Goal: Task Accomplishment & Management: Use online tool/utility

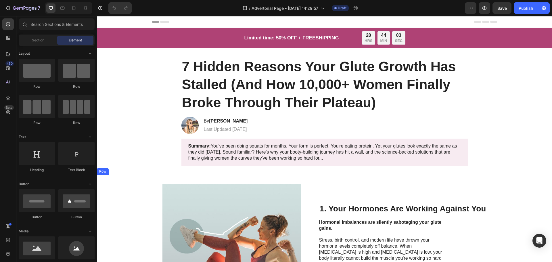
click at [206, 179] on div "Image 1. Your Hormones Are Working Against You Heading Hormonal imbalances are …" at bounding box center [324, 253] width 455 height 157
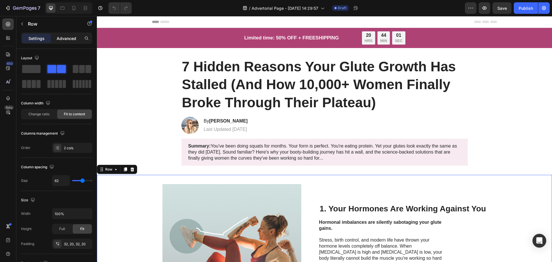
click at [69, 38] on p "Advanced" at bounding box center [67, 38] width 20 height 6
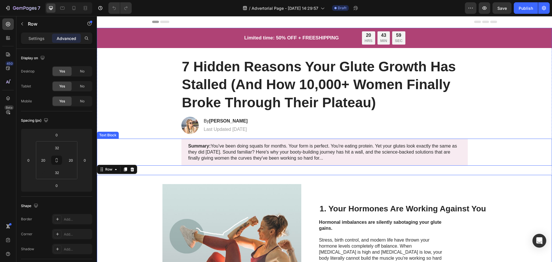
click at [156, 154] on div "Summary: You've been doing squats for months. Your form is perfect. You're eati…" at bounding box center [325, 152] width 444 height 27
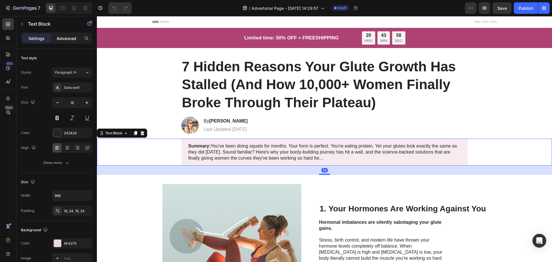
click at [68, 35] on p "Advanced" at bounding box center [67, 38] width 20 height 6
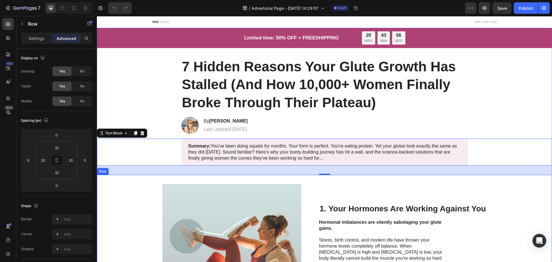
click at [154, 175] on div "Image 1. Your Hormones Are Working Against You Heading Hormonal imbalances are …" at bounding box center [324, 253] width 455 height 157
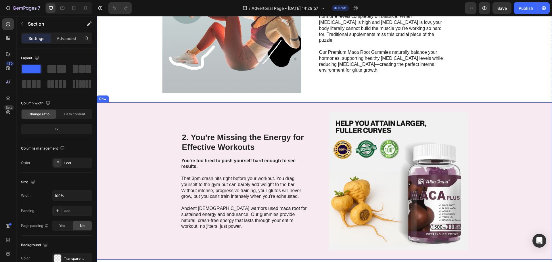
scroll to position [230, 0]
click at [60, 38] on p "Advanced" at bounding box center [67, 38] width 20 height 6
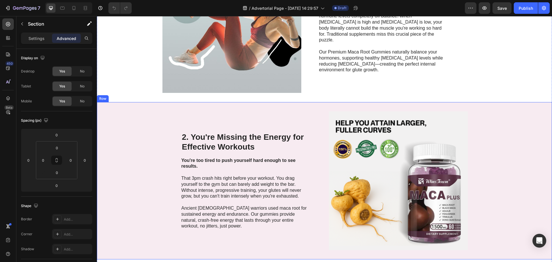
click at [505, 178] on div "2. You're Missing the Energy for Effective Workouts Heading You're too tired to…" at bounding box center [324, 180] width 455 height 157
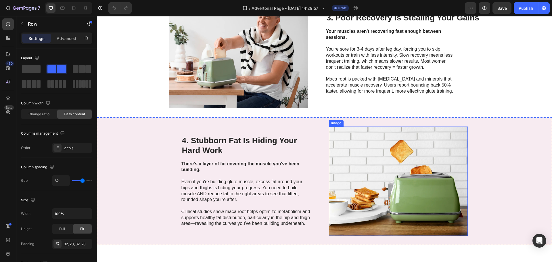
scroll to position [460, 0]
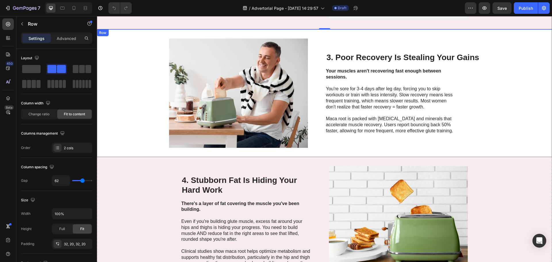
click at [389, 136] on div "3. Poor Recovery Is Stealing Your Gains Heading Your muscles aren't recovering …" at bounding box center [403, 93] width 154 height 109
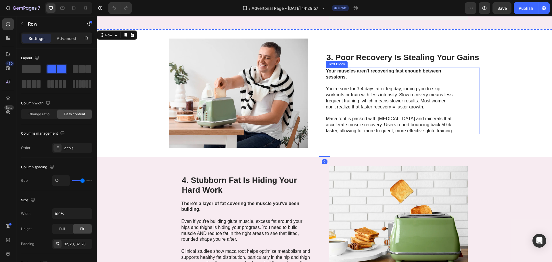
click at [385, 124] on p "Maca root is packed with amino acids and minerals that accelerate muscle recove…" at bounding box center [390, 122] width 129 height 24
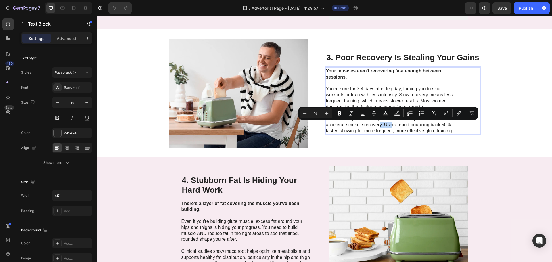
click at [364, 119] on div "Minus 16 Plus Bold Italic Underline Strikethrough Text Color Text Background Co…" at bounding box center [388, 113] width 180 height 13
click at [349, 127] on p "Maca root is packed with amino acids and minerals that accelerate muscle recove…" at bounding box center [390, 122] width 129 height 24
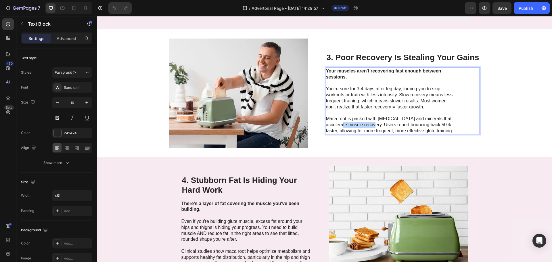
drag, startPoint x: 347, startPoint y: 125, endPoint x: 379, endPoint y: 124, distance: 31.6
click at [379, 124] on p "Maca root is packed with amino acids and minerals that accelerate muscle recove…" at bounding box center [390, 122] width 129 height 24
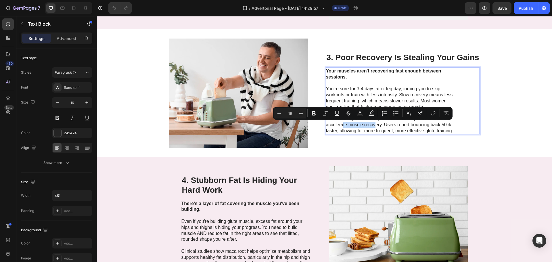
copy p "muscle recovery"
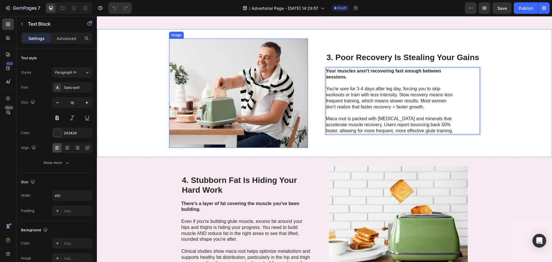
click at [258, 91] on img at bounding box center [238, 93] width 139 height 109
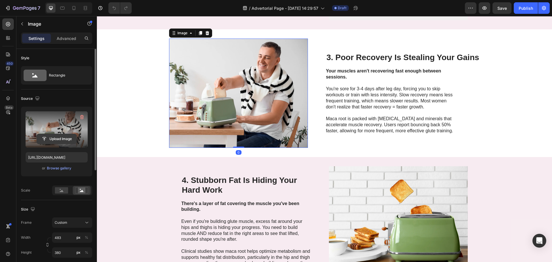
click at [61, 139] on input "file" at bounding box center [57, 139] width 40 height 10
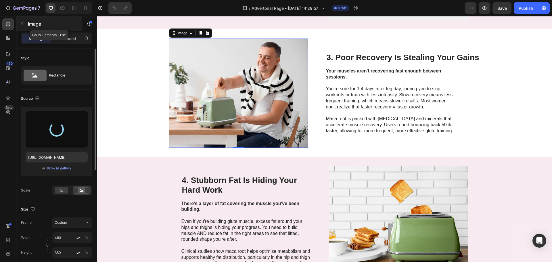
type input "https://cdn.shopify.com/s/files/1/0553/7041/6222/files/gempages_512722241113293…"
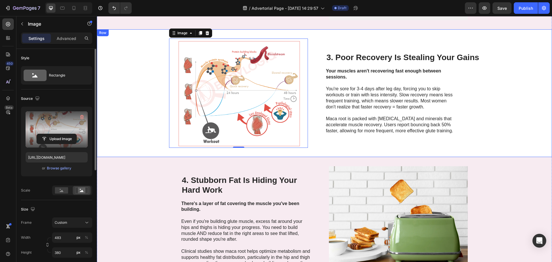
click at [137, 150] on div "Image 0 3. Poor Recovery Is Stealing Your Gains Heading Your muscles aren't rec…" at bounding box center [324, 93] width 455 height 128
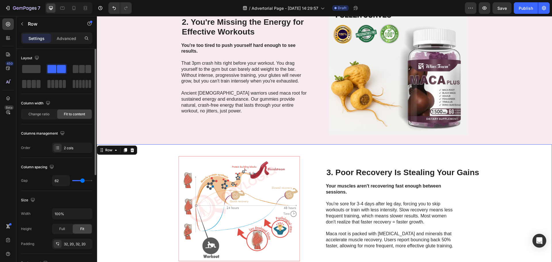
scroll to position [431, 0]
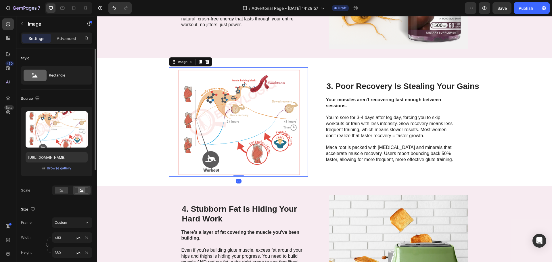
click at [185, 141] on img at bounding box center [238, 121] width 139 height 109
click at [73, 226] on button "Custom" at bounding box center [72, 222] width 40 height 10
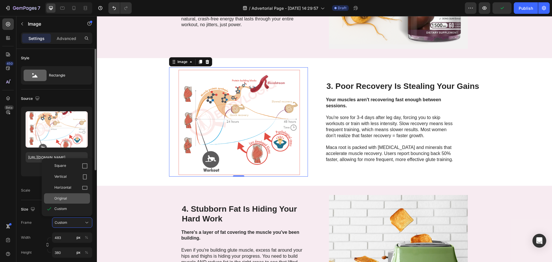
click at [80, 198] on div "Original" at bounding box center [70, 198] width 33 height 5
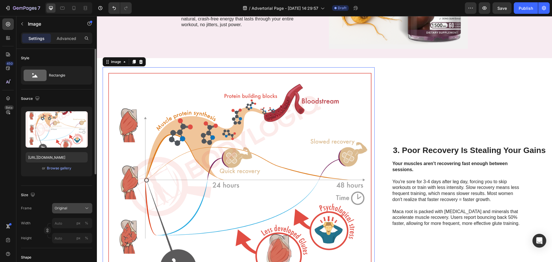
type input "483"
type input "380"
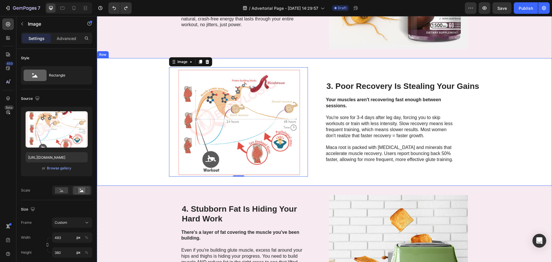
click at [144, 138] on div "Image 0 3. Poor Recovery Is Stealing Your Gains Heading Your muscles aren't rec…" at bounding box center [324, 122] width 455 height 128
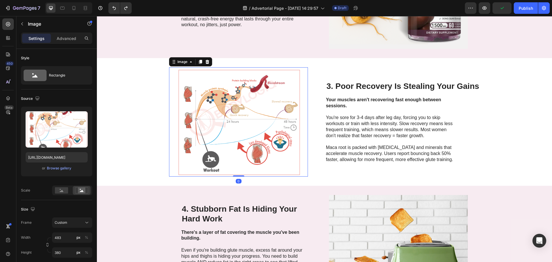
click at [173, 120] on img at bounding box center [238, 121] width 139 height 109
click at [70, 226] on button "Custom" at bounding box center [72, 222] width 40 height 10
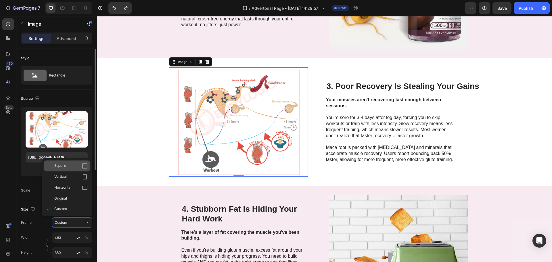
click at [76, 162] on div "Square" at bounding box center [67, 165] width 46 height 11
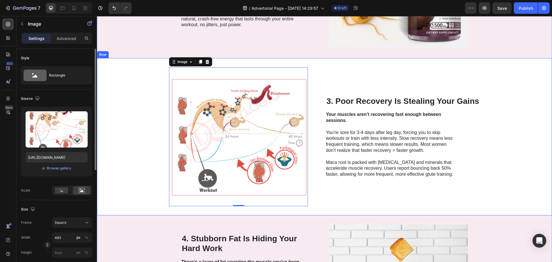
click at [139, 162] on div "Image 0 3. Poor Recovery Is Stealing Your Gains Heading Your muscles aren't rec…" at bounding box center [324, 136] width 455 height 157
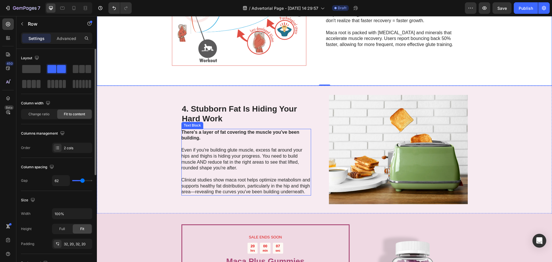
scroll to position [575, 0]
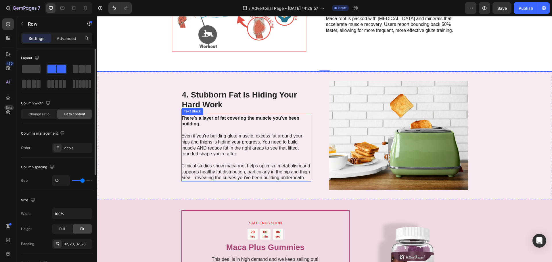
click at [181, 173] on p "Clinical studies show maca root helps optimize metabolism and supports healthy …" at bounding box center [245, 169] width 129 height 24
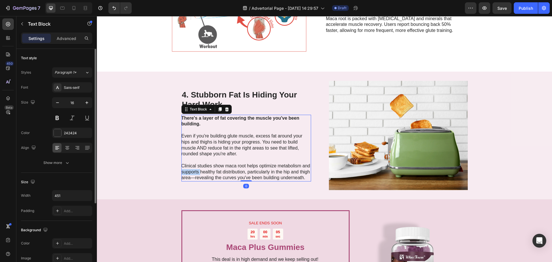
click at [181, 173] on p "Clinical studies show maca root helps optimize metabolism and supports healthy …" at bounding box center [245, 169] width 129 height 24
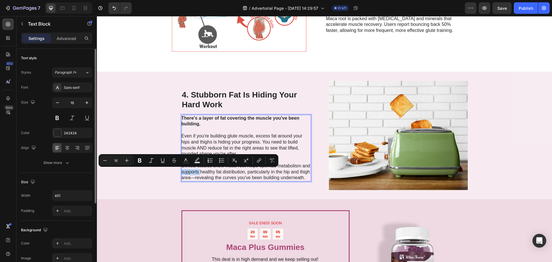
click at [200, 166] on div "Minus 16 Plus Bold Italic Underline Strikethrough Text Color Text Background Co…" at bounding box center [189, 160] width 180 height 13
click at [200, 173] on p "Clinical studies show maca root helps optimize metabolism and supports healthy …" at bounding box center [245, 169] width 129 height 24
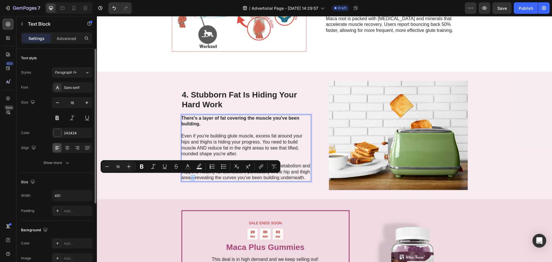
drag, startPoint x: 188, startPoint y: 179, endPoint x: 191, endPoint y: 180, distance: 3.2
click at [191, 180] on p "Clinical studies show maca root helps optimize metabolism and supports healthy …" at bounding box center [245, 169] width 129 height 24
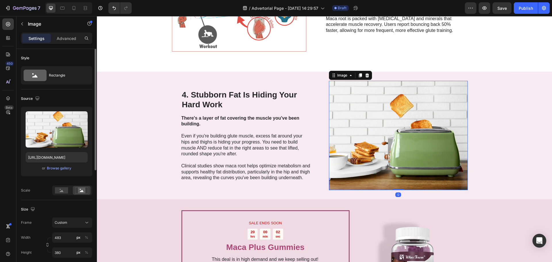
click at [380, 165] on img at bounding box center [398, 135] width 139 height 109
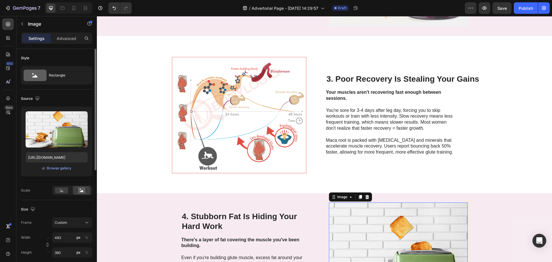
scroll to position [431, 0]
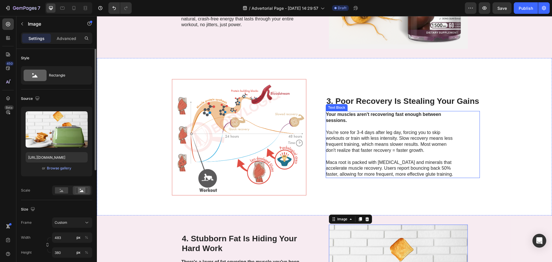
click at [363, 158] on p "Maca root is packed with amino acids and minerals that accelerate muscle recove…" at bounding box center [390, 166] width 129 height 24
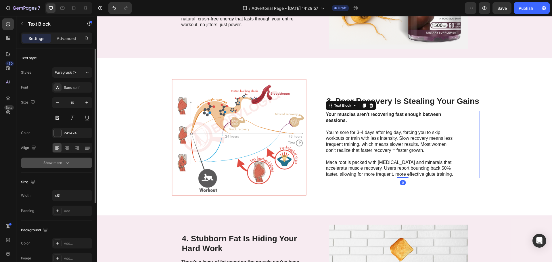
click at [68, 163] on icon "button" at bounding box center [67, 163] width 6 height 6
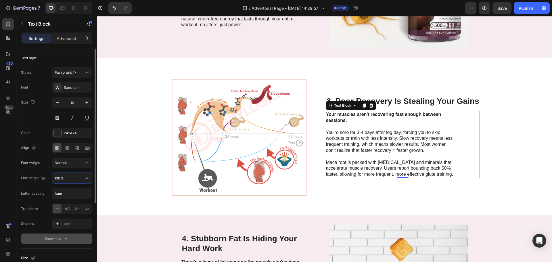
click at [70, 176] on input "130%" at bounding box center [72, 178] width 40 height 10
click at [85, 175] on icon "button" at bounding box center [87, 178] width 6 height 6
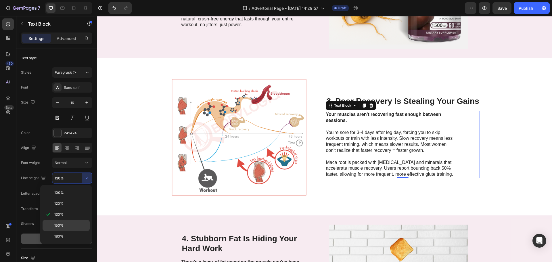
click at [71, 223] on p "150%" at bounding box center [70, 225] width 33 height 5
type input "150%"
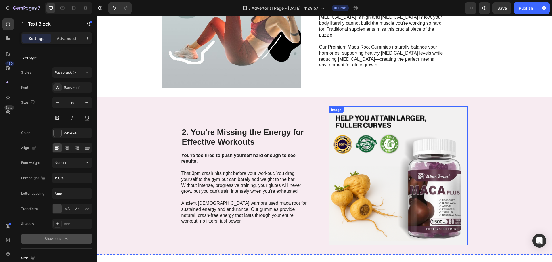
scroll to position [230, 0]
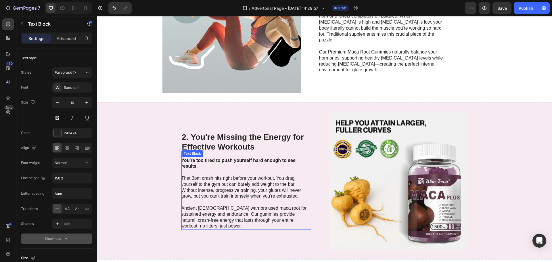
click at [227, 161] on strong "You're too tired to push yourself hard enough to see results." at bounding box center [238, 163] width 114 height 11
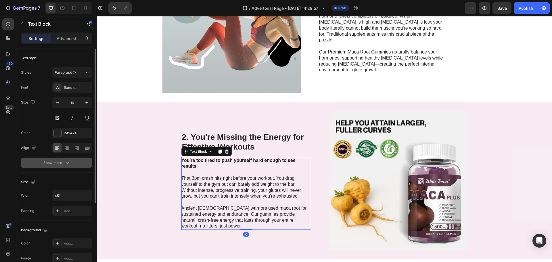
click at [64, 159] on button "Show more" at bounding box center [56, 163] width 71 height 10
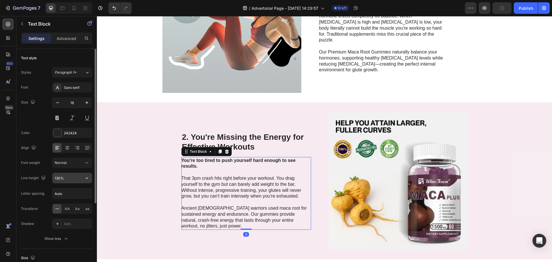
click at [77, 181] on input "130%" at bounding box center [72, 178] width 40 height 10
click at [93, 179] on div at bounding box center [95, 163] width 4 height 229
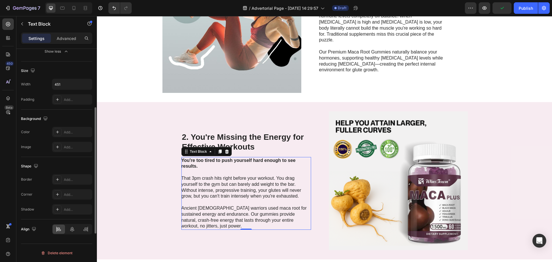
scroll to position [15, 0]
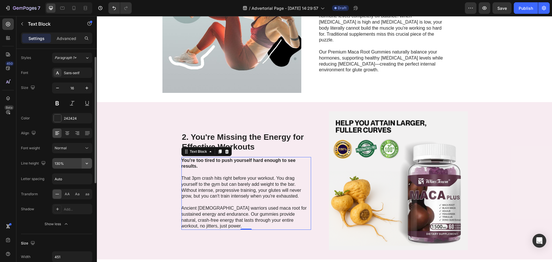
click at [89, 163] on icon "button" at bounding box center [87, 163] width 6 height 6
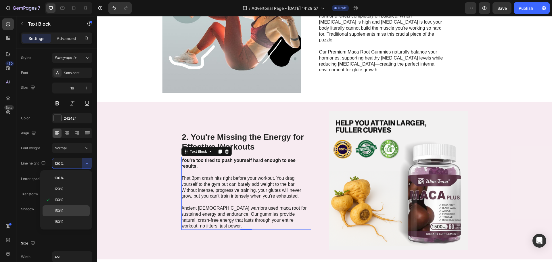
click at [78, 209] on p "150%" at bounding box center [70, 210] width 33 height 5
type input "150%"
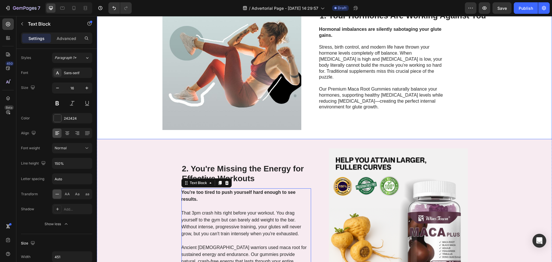
scroll to position [57, 0]
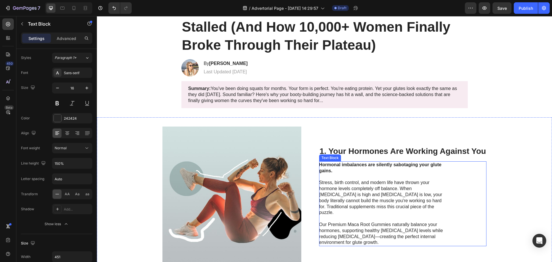
click at [354, 184] on p "Stress, birth control, and modern life have thrown your hormone levels complete…" at bounding box center [383, 195] width 129 height 42
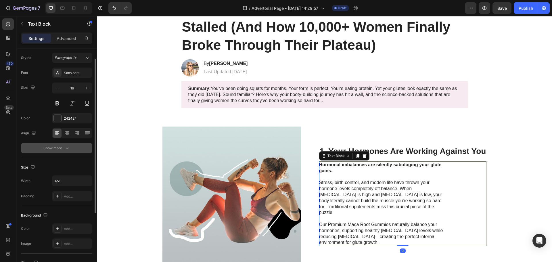
click at [68, 148] on icon "button" at bounding box center [67, 148] width 6 height 6
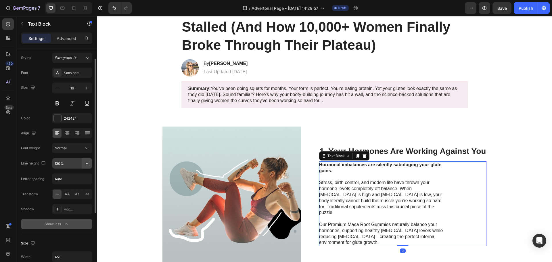
click at [87, 165] on icon "button" at bounding box center [87, 163] width 6 height 6
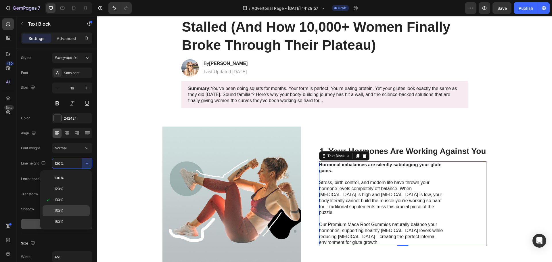
click at [73, 216] on div "150%" at bounding box center [66, 221] width 47 height 11
type input "150%"
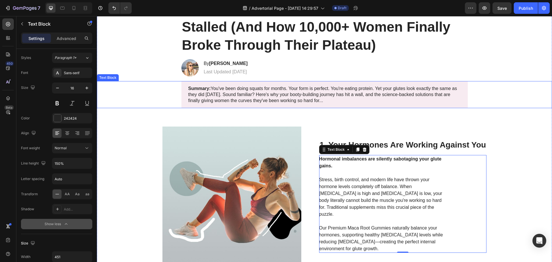
click at [243, 95] on p "Summary: You've been doing squats for months. Your form is perfect. You're eati…" at bounding box center [324, 95] width 273 height 18
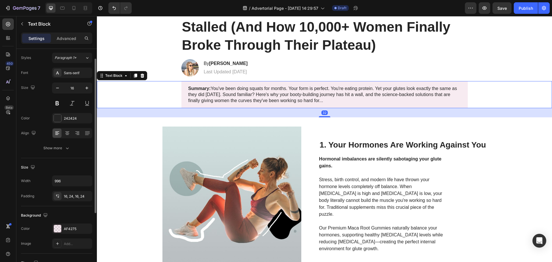
click at [66, 206] on div "Text style Styles Paragraph 1* Font Sans-serif Size 16 Color 242424 Align Show …" at bounding box center [56, 229] width 71 height 47
click at [68, 149] on icon "button" at bounding box center [67, 148] width 6 height 6
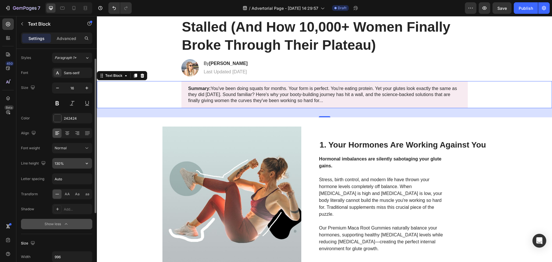
click at [88, 163] on icon "button" at bounding box center [87, 163] width 2 height 1
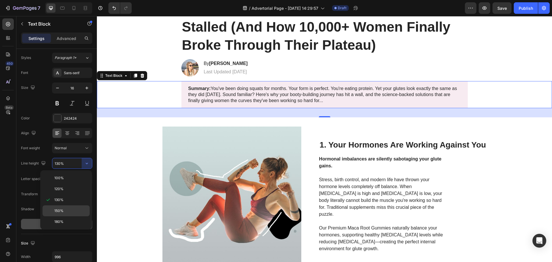
click at [72, 208] on p "150%" at bounding box center [70, 210] width 33 height 5
type input "150%"
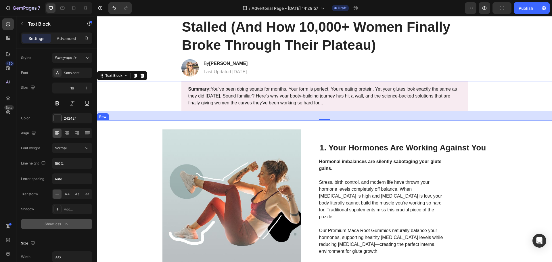
click at [141, 166] on div "Image 1. Your Hormones Are Working Against You Heading Hormonal imbalances are …" at bounding box center [324, 198] width 455 height 157
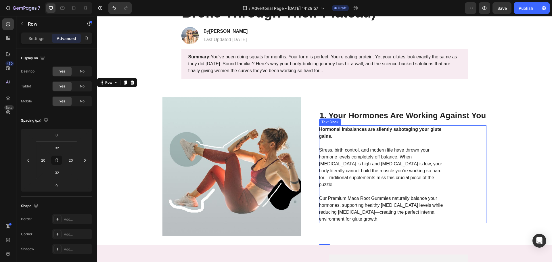
scroll to position [86, 0]
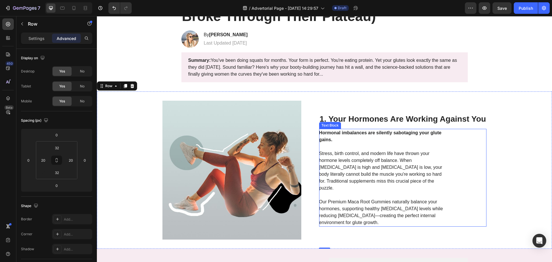
click at [440, 152] on p "Stress, birth control, and modern life have thrown your hormone levels complete…" at bounding box center [383, 167] width 129 height 48
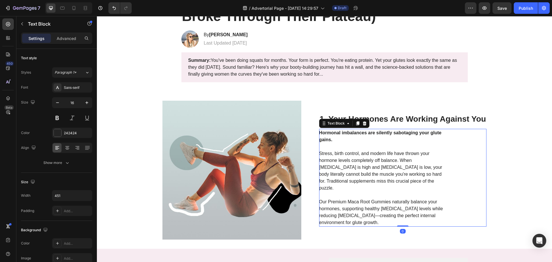
click at [440, 152] on p "Stress, birth control, and modern life have thrown your hormone levels complete…" at bounding box center [383, 167] width 129 height 48
click at [440, 152] on p "⁠⁠⁠⁠⁠⁠⁠ Stress, birth control, and modern life have thrown your hormone levels …" at bounding box center [383, 167] width 129 height 48
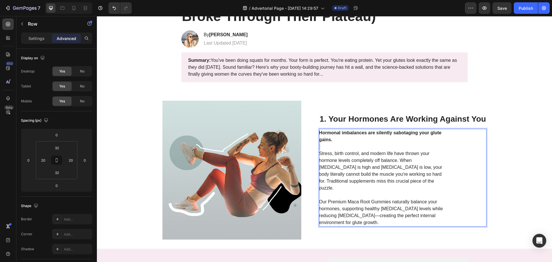
click at [502, 158] on div "Image 1. Your Hormones Are Working Against You Heading Hormonal imbalances are …" at bounding box center [324, 169] width 455 height 157
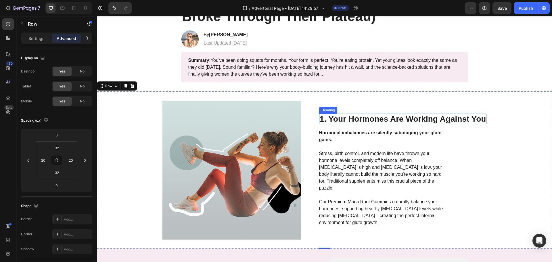
click at [444, 123] on h2 "1. Your Hormones Are Working Against You" at bounding box center [403, 119] width 168 height 11
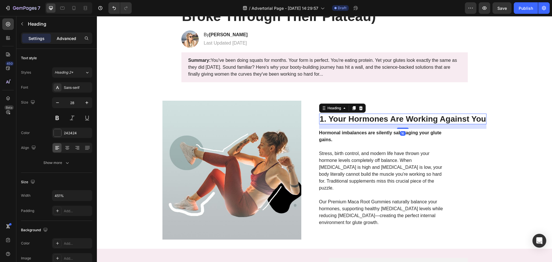
click at [68, 41] on p "Advanced" at bounding box center [67, 38] width 20 height 6
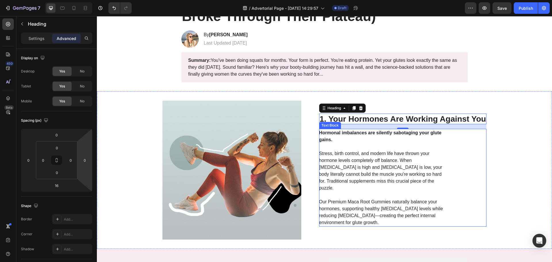
click at [368, 139] on strong "Hormonal imbalances are silently sabotaging your glute gains." at bounding box center [380, 136] width 122 height 12
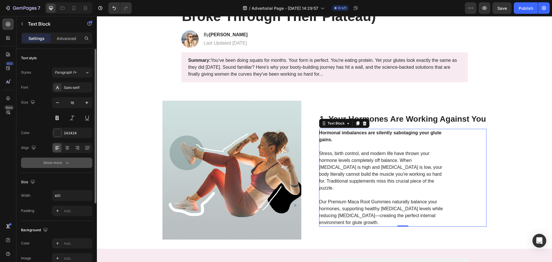
click at [66, 165] on icon "button" at bounding box center [67, 163] width 6 height 6
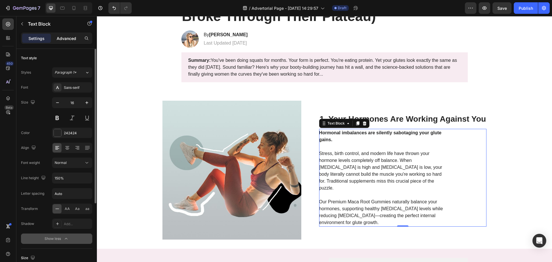
click at [70, 41] on p "Advanced" at bounding box center [67, 38] width 20 height 6
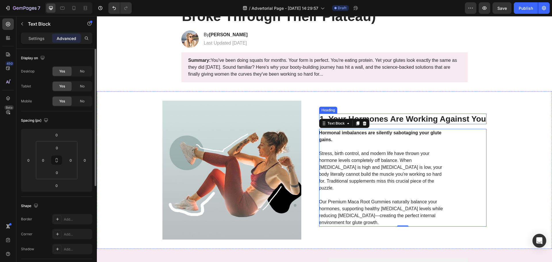
click at [376, 123] on h2 "1. Your Hormones Are Working Against You" at bounding box center [403, 119] width 168 height 11
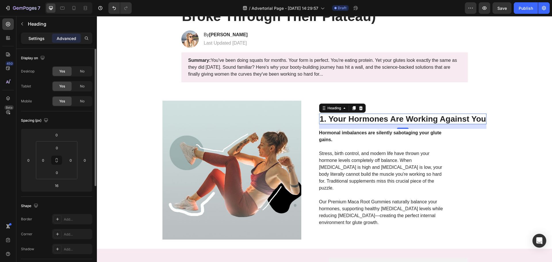
click at [45, 40] on div "Settings" at bounding box center [36, 38] width 29 height 9
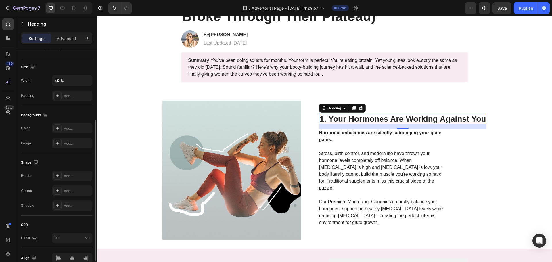
scroll to position [144, 0]
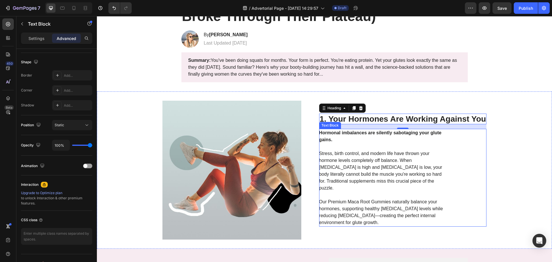
click at [379, 171] on p "Stress, birth control, and modern life have thrown your hormone levels complete…" at bounding box center [383, 167] width 129 height 48
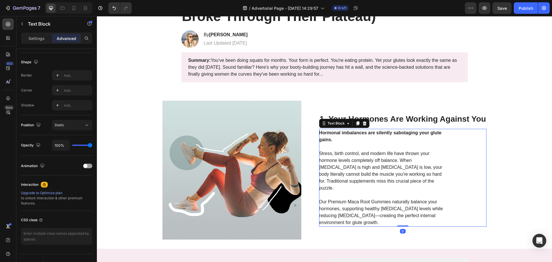
scroll to position [0, 0]
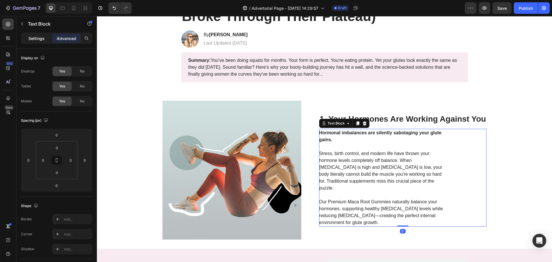
click at [29, 36] on p "Settings" at bounding box center [36, 38] width 16 height 6
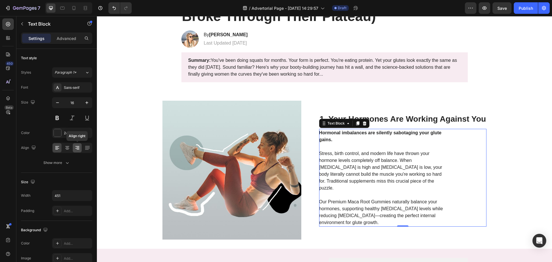
scroll to position [111, 0]
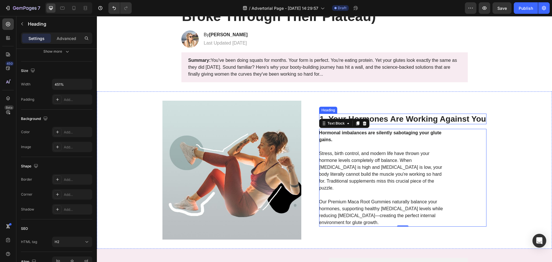
click at [399, 124] on h2 "1. Your Hormones Are Working Against You" at bounding box center [403, 119] width 168 height 11
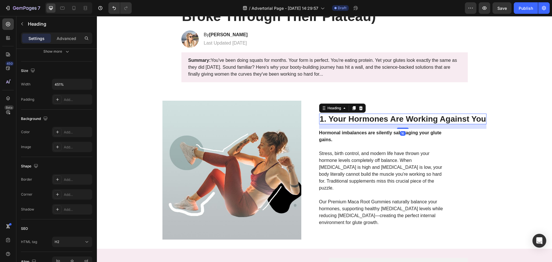
scroll to position [0, 0]
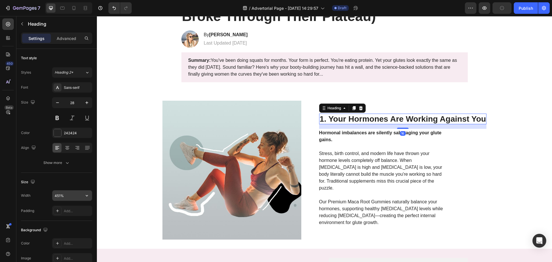
click at [79, 196] on input "451%" at bounding box center [72, 195] width 40 height 10
click at [86, 194] on icon "button" at bounding box center [87, 196] width 6 height 6
click at [74, 194] on input "451%" at bounding box center [72, 195] width 40 height 10
click at [72, 195] on input "451%" at bounding box center [72, 195] width 40 height 10
type input "451"
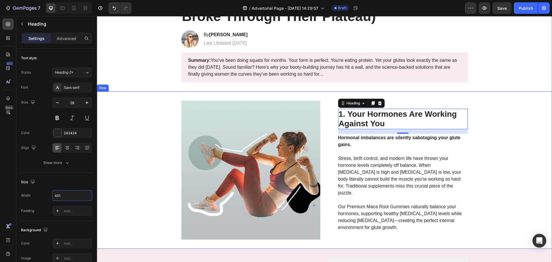
click at [147, 173] on div "Image 1. Your Hormones Are Working Against You Heading 16 Hormonal imbalances a…" at bounding box center [324, 169] width 455 height 157
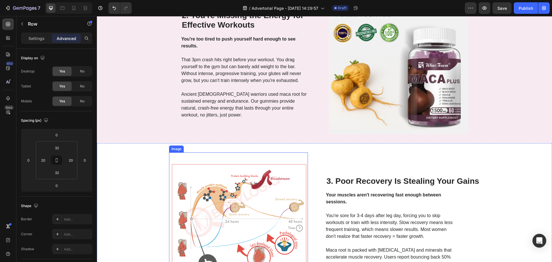
scroll to position [431, 0]
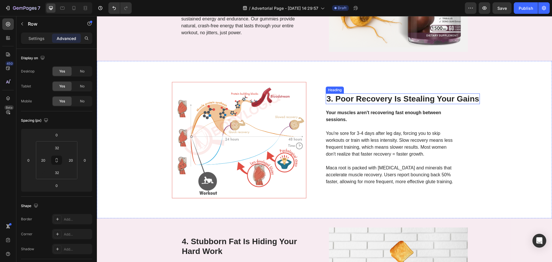
click at [380, 94] on h2 "3. Poor Recovery Is Stealing Your Gains" at bounding box center [403, 98] width 154 height 11
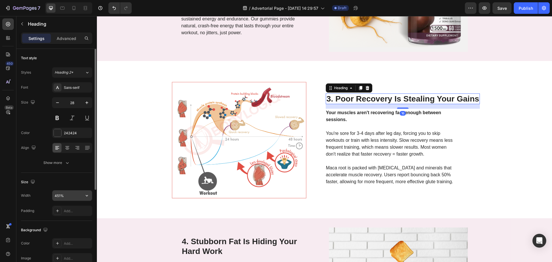
click at [68, 196] on input "451%" at bounding box center [72, 195] width 40 height 10
click at [73, 195] on input "451%" at bounding box center [72, 195] width 40 height 10
type input "451"
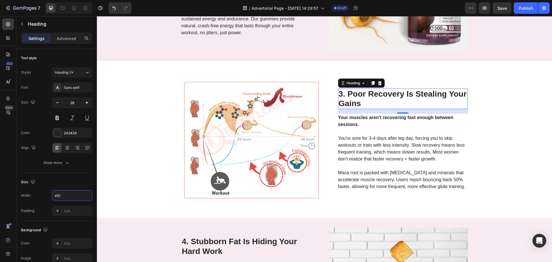
click at [129, 170] on div "Image 3. Poor Recovery Is Stealing Your Gains Heading 16 Your muscles aren't re…" at bounding box center [324, 139] width 455 height 157
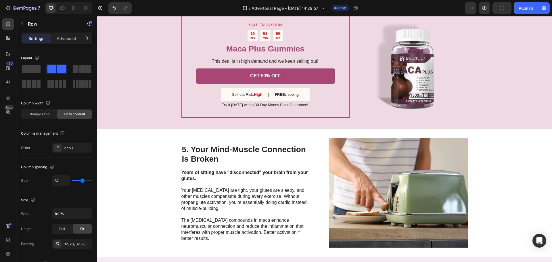
scroll to position [834, 0]
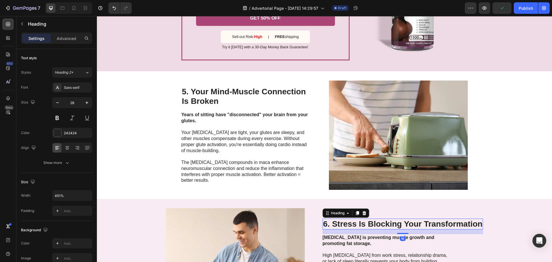
click at [370, 221] on h2 "6. Stress Is Blocking Your Transformation" at bounding box center [403, 223] width 160 height 11
click at [66, 195] on input "451%" at bounding box center [72, 195] width 40 height 10
click at [69, 195] on input "451%" at bounding box center [72, 195] width 40 height 10
type input "451"
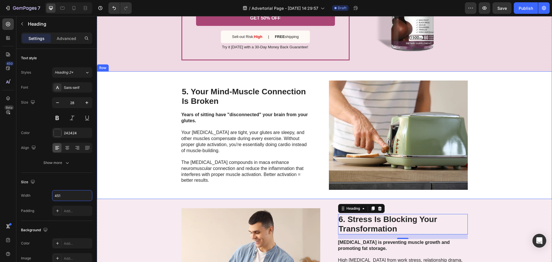
click at [152, 187] on div "5. Your Mind-Muscle Connection Is Broken Heading Years of sitting have "disconn…" at bounding box center [324, 135] width 455 height 128
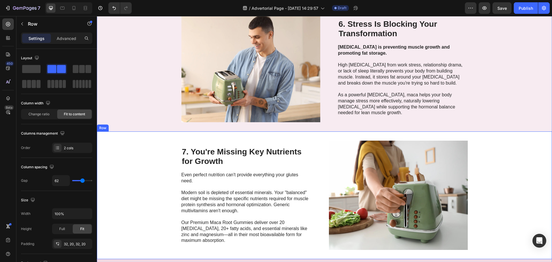
scroll to position [1035, 0]
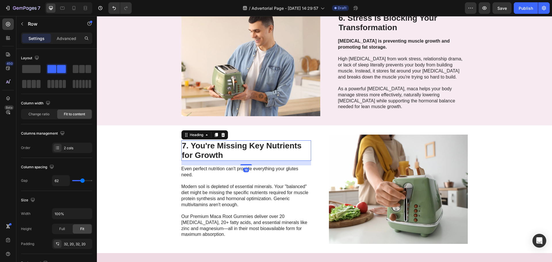
click at [202, 150] on h2 "7. You're Missing Key Nutrients for Growth" at bounding box center [246, 150] width 130 height 20
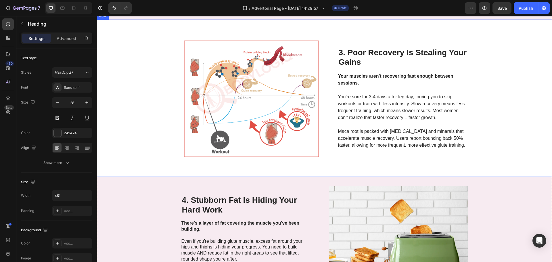
scroll to position [546, 0]
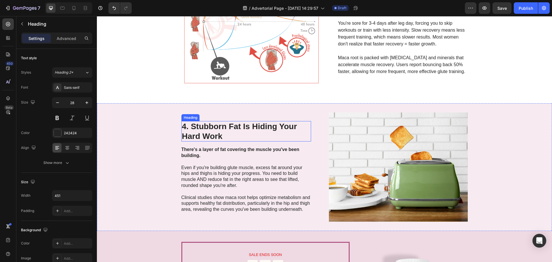
click at [232, 128] on h2 "4. Stubborn Fat Is Hiding Your Hard Work" at bounding box center [246, 131] width 130 height 20
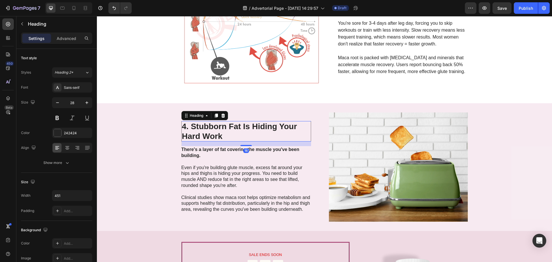
click at [232, 128] on h2 "4. Stubborn Fat Is Hiding Your Hard Work" at bounding box center [246, 131] width 130 height 20
click at [229, 126] on p "4. Stubborn Fat Is Hiding Your Hard Work" at bounding box center [246, 131] width 129 height 19
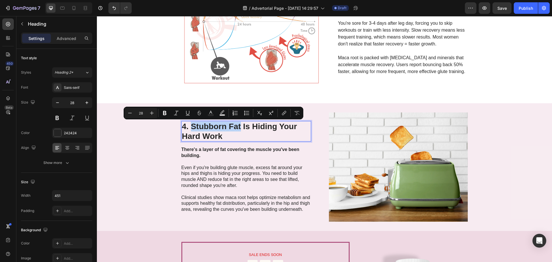
drag, startPoint x: 239, startPoint y: 129, endPoint x: 191, endPoint y: 126, distance: 48.7
click at [191, 126] on p "4. Stubborn Fat Is Hiding Your Hard Work" at bounding box center [246, 131] width 129 height 19
copy p "Stubborn Fat"
click at [368, 154] on img at bounding box center [398, 166] width 139 height 109
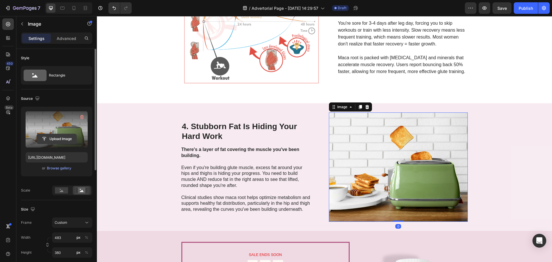
click at [49, 140] on input "file" at bounding box center [57, 139] width 40 height 10
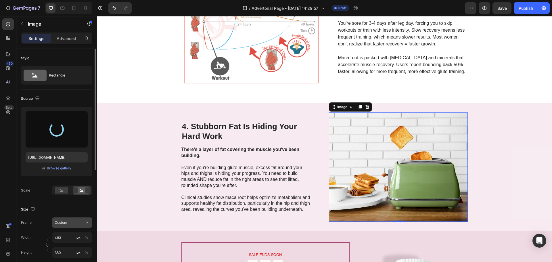
type input "https://cdn.shopify.com/s/files/1/0553/7041/6222/files/gempages_512722241113293…"
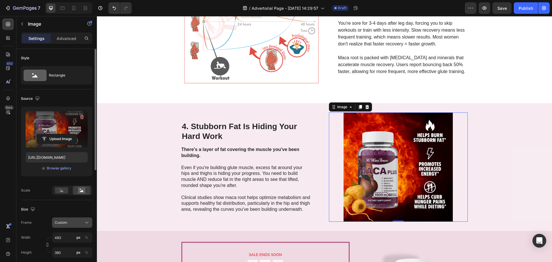
click at [79, 220] on div "Custom" at bounding box center [69, 222] width 28 height 5
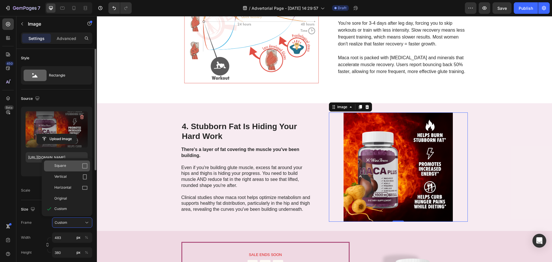
click at [69, 162] on div "Square" at bounding box center [67, 165] width 46 height 11
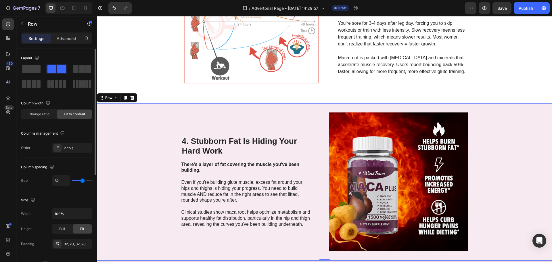
click at [118, 201] on div "4. Stubborn Fat Is Hiding Your Hard Work Heading There's a layer of fat coverin…" at bounding box center [324, 181] width 455 height 157
click at [21, 23] on icon "button" at bounding box center [22, 24] width 5 height 5
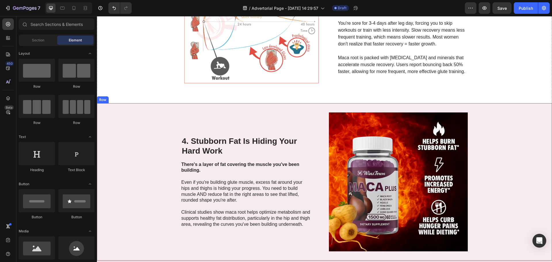
click at [513, 170] on div "4. Stubborn Fat Is Hiding Your Hard Work Heading There's a layer of fat coverin…" at bounding box center [324, 181] width 455 height 157
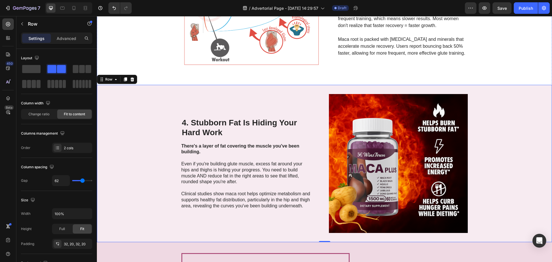
scroll to position [575, 0]
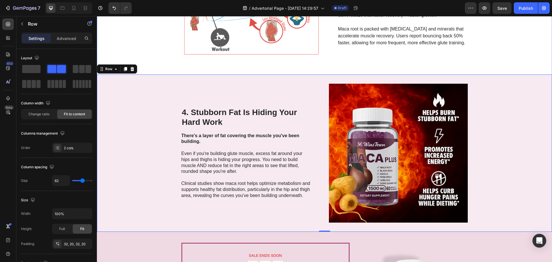
click at [509, 171] on div "4. Stubborn Fat Is Hiding Your Hard Work Heading There's a layer of fat coverin…" at bounding box center [324, 152] width 455 height 157
click at [63, 44] on div "Settings Advanced" at bounding box center [56, 40] width 80 height 16
click at [63, 43] on div "Advanced" at bounding box center [66, 38] width 29 height 9
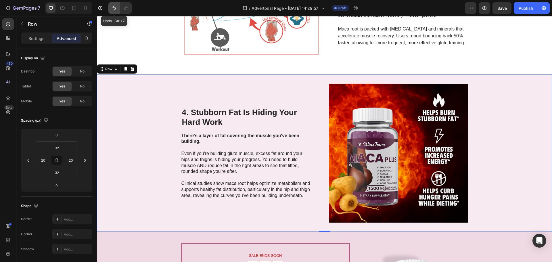
click at [113, 8] on icon "Undo/Redo" at bounding box center [113, 8] width 3 height 4
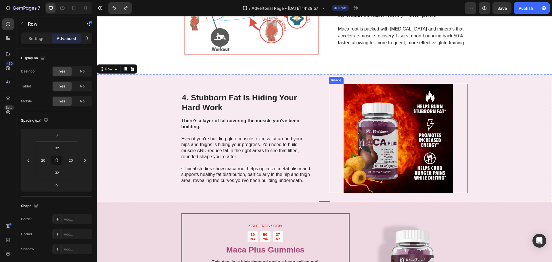
click at [409, 135] on img at bounding box center [398, 138] width 139 height 109
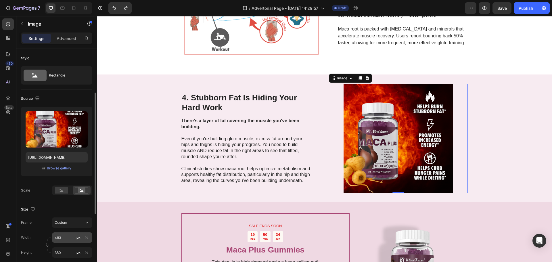
scroll to position [29, 0]
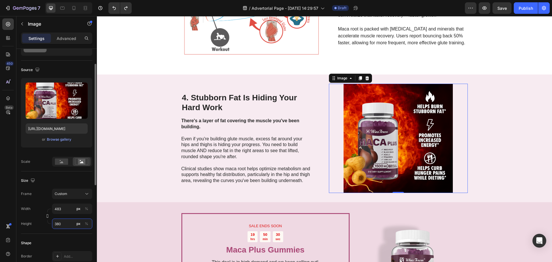
click at [66, 225] on input "380" at bounding box center [72, 223] width 40 height 10
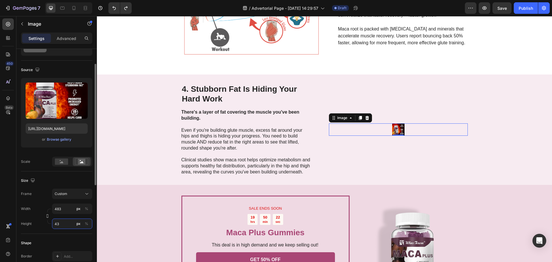
type input "430"
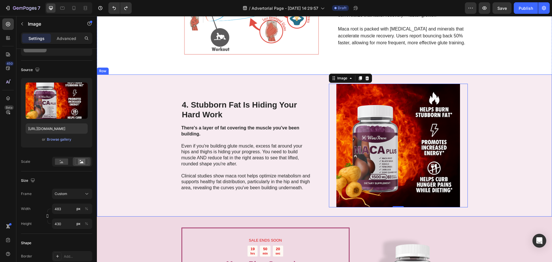
click at [504, 158] on div "4. Stubborn Fat Is Hiding Your Hard Work Heading There's a layer of fat coverin…" at bounding box center [324, 145] width 455 height 142
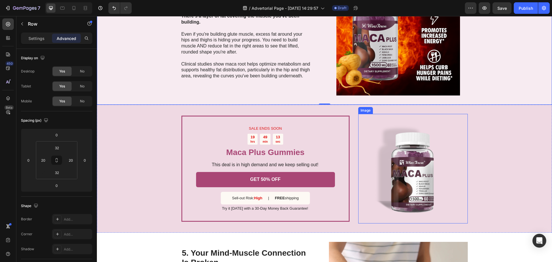
scroll to position [690, 0]
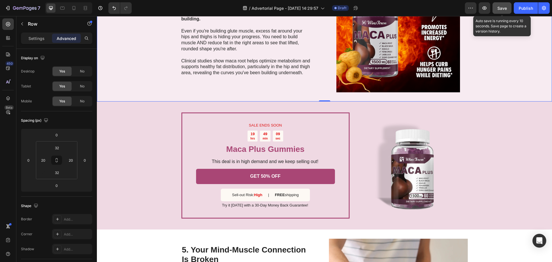
click at [503, 9] on span "Save" at bounding box center [501, 8] width 9 height 5
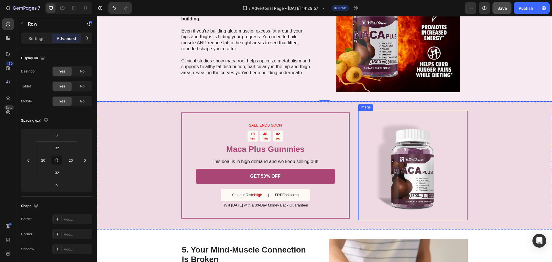
click at [409, 172] on img at bounding box center [413, 166] width 110 height 110
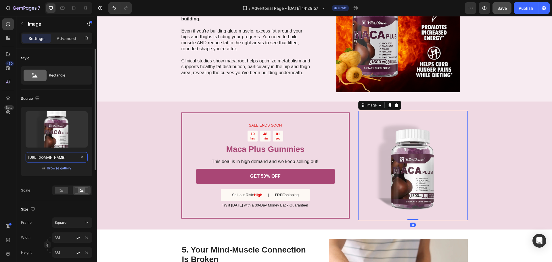
click at [76, 157] on input "https://cdn.shopify.com/s/files/1/0553/7041/6222/files/gempages_512722241113293…" at bounding box center [57, 157] width 62 height 10
paste input "9ae7ce00-951c-428f-98f1-f2446b9cc32d"
type input "https://cdn.shopify.com/s/files/1/0553/7041/6222/files/gempages_512722241113293…"
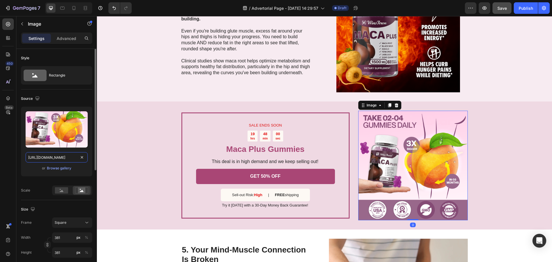
scroll to position [0, 174]
click at [524, 181] on div "SALE ENDS SOON Text Block 19 hrs 47 min 59 sec Countdown Timer Maca Plus Gummie…" at bounding box center [324, 165] width 455 height 128
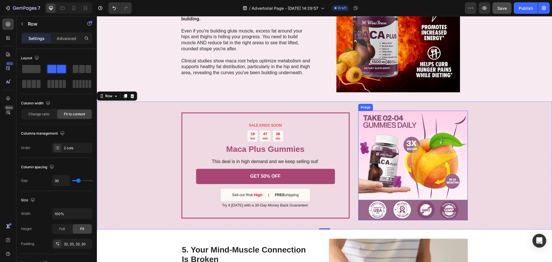
click at [426, 181] on img at bounding box center [413, 166] width 110 height 110
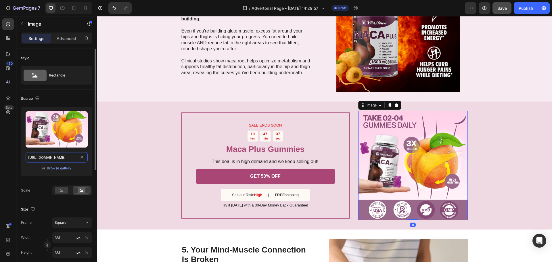
click at [67, 158] on input "https://cdn.shopify.com/s/files/1/0553/7041/6222/files/gempages_512722241113293…" at bounding box center [57, 157] width 62 height 10
paste input "be31158f-a1fb-48e4-ac61-28ccfe786cf5"
type input "https://cdn.shopify.com/s/files/1/0553/7041/6222/files/gempages_512722241113293…"
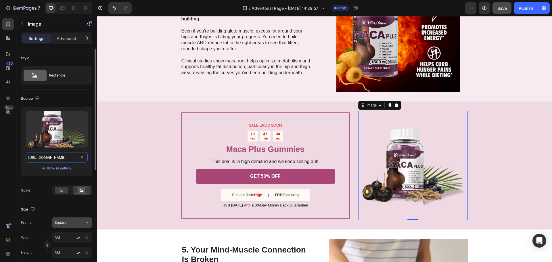
scroll to position [29, 0]
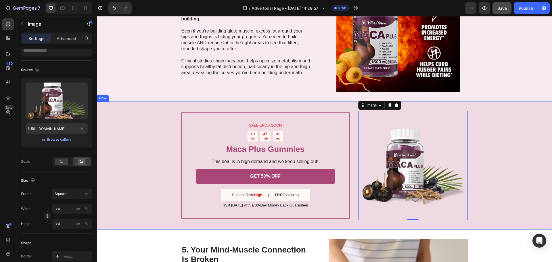
click at [152, 186] on div "SALE ENDS SOON Text Block 19 hrs 47 min 31 sec Countdown Timer Maca Plus Gummie…" at bounding box center [324, 165] width 455 height 128
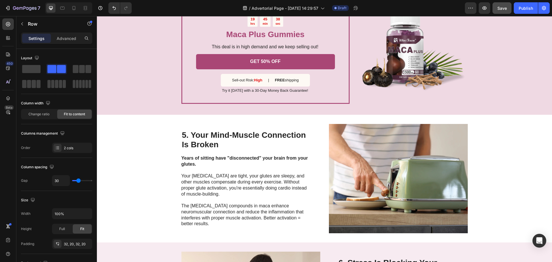
scroll to position [805, 0]
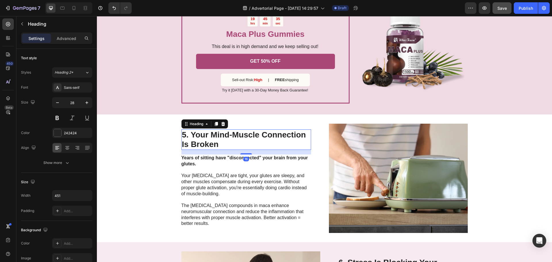
click at [227, 135] on h2 "5. Your Mind-Muscle Connection Is Broken" at bounding box center [246, 139] width 130 height 20
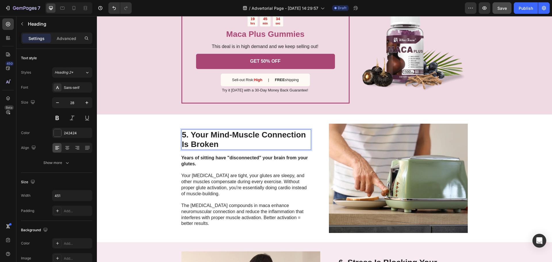
click at [206, 144] on p "5. Your Mind-Muscle Connection Is Broken" at bounding box center [246, 139] width 129 height 19
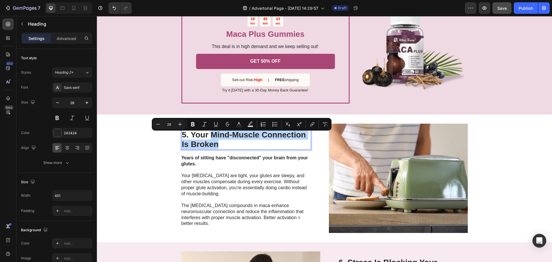
drag, startPoint x: 223, startPoint y: 149, endPoint x: 210, endPoint y: 138, distance: 17.2
click at [210, 138] on p "5. Your Mind-Muscle Connection Is Broken" at bounding box center [246, 139] width 129 height 19
copy p "Mind-Muscle Connection Is Broken"
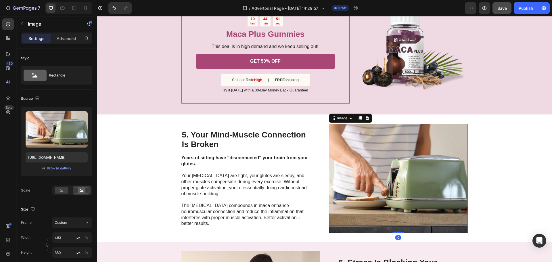
click at [465, 178] on img at bounding box center [398, 178] width 139 height 109
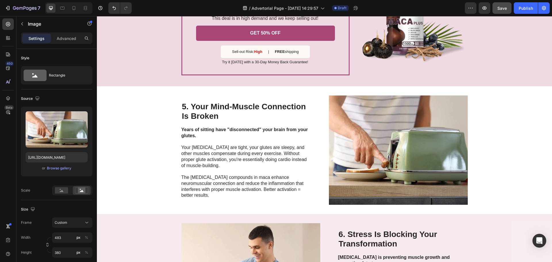
scroll to position [834, 0]
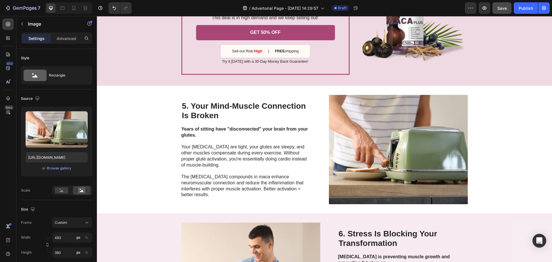
click at [366, 149] on img at bounding box center [398, 149] width 139 height 109
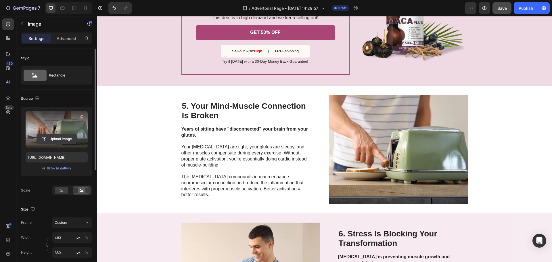
click at [54, 139] on input "file" at bounding box center [57, 139] width 40 height 10
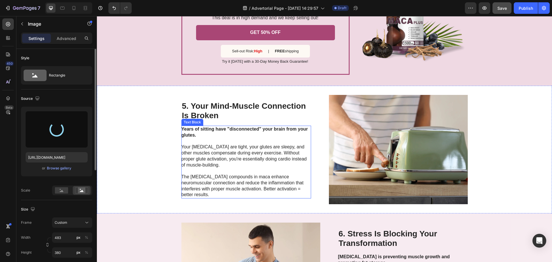
type input "https://cdn.shopify.com/s/files/1/0553/7041/6222/files/gempages_512722241113293…"
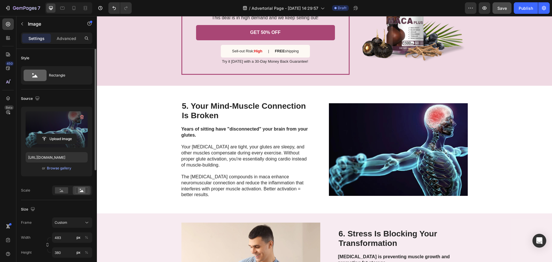
click at [381, 151] on img at bounding box center [398, 149] width 139 height 109
click at [385, 143] on img at bounding box center [398, 149] width 139 height 109
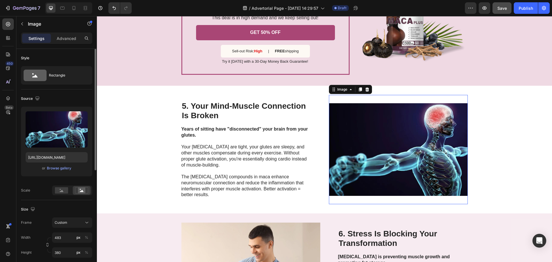
click at [444, 179] on img at bounding box center [398, 149] width 139 height 109
click at [65, 256] on input "380" at bounding box center [72, 252] width 40 height 10
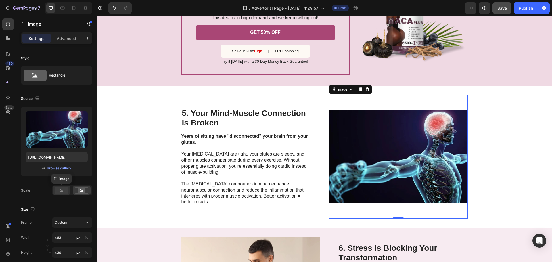
click at [56, 192] on rect at bounding box center [61, 190] width 13 height 6
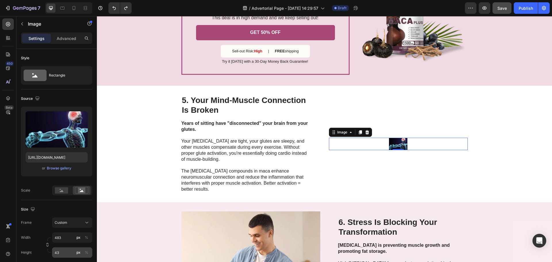
type input "380"
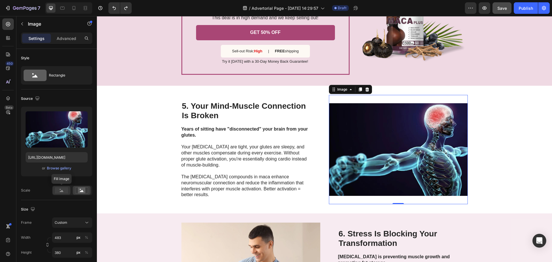
click at [67, 187] on div at bounding box center [62, 190] width 18 height 9
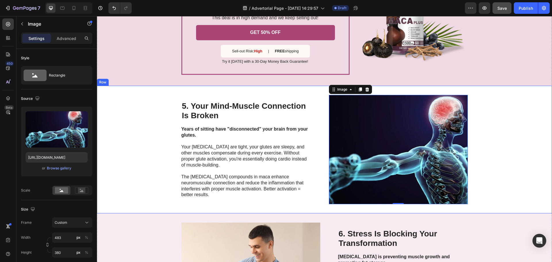
click at [542, 171] on div "5. Your Mind-Muscle Connection Is Broken Heading Years of sitting have "disconn…" at bounding box center [324, 150] width 455 height 128
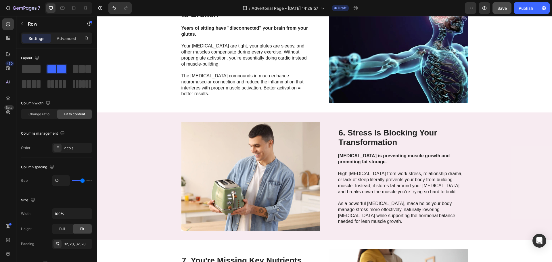
scroll to position [949, 0]
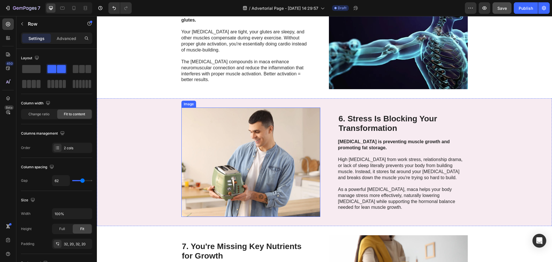
click at [270, 155] on img at bounding box center [250, 162] width 139 height 109
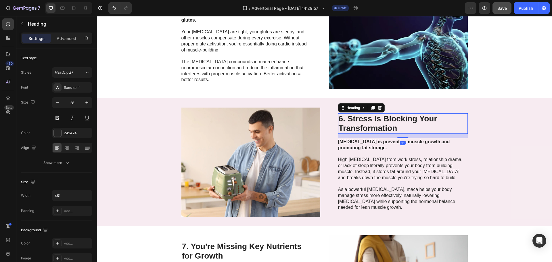
click at [361, 121] on h2 "6. Stress Is Blocking Your Transformation" at bounding box center [403, 123] width 130 height 20
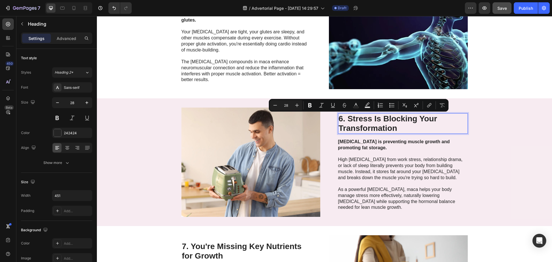
click at [352, 118] on p "6. Stress Is Blocking Your Transformation" at bounding box center [403, 123] width 129 height 19
drag, startPoint x: 348, startPoint y: 117, endPoint x: 367, endPoint y: 120, distance: 18.9
click at [367, 120] on p "6. Stress Is Blocking Your Transformation" at bounding box center [403, 123] width 129 height 19
click at [355, 119] on p "6. Stress Is Blocking Your Transformation" at bounding box center [403, 123] width 129 height 19
drag, startPoint x: 346, startPoint y: 118, endPoint x: 369, endPoint y: 122, distance: 23.7
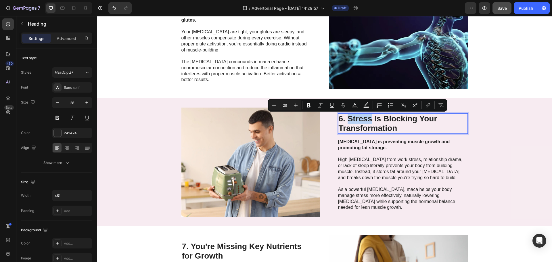
click at [369, 122] on p "6. Stress Is Blocking Your Transformation" at bounding box center [403, 123] width 129 height 19
copy p "Stress"
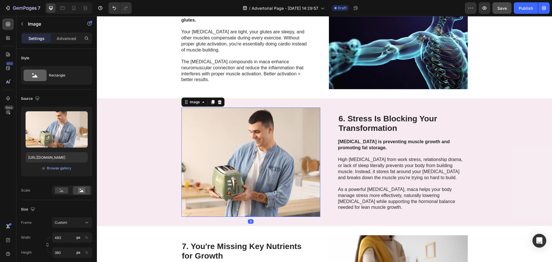
click at [245, 169] on img at bounding box center [250, 162] width 139 height 109
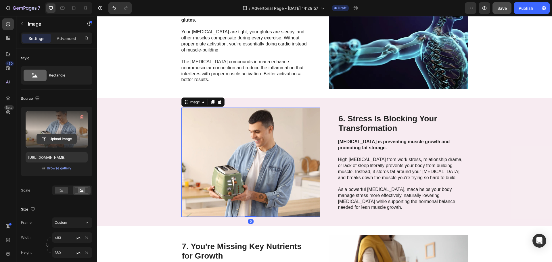
click at [64, 140] on input "file" at bounding box center [57, 139] width 40 height 10
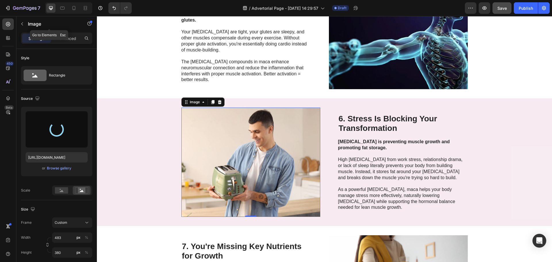
type input "https://cdn.shopify.com/s/files/1/0553/7041/6222/files/gempages_512722241113293…"
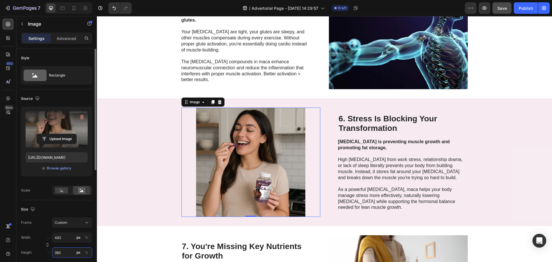
click at [62, 254] on input "380" at bounding box center [72, 252] width 40 height 10
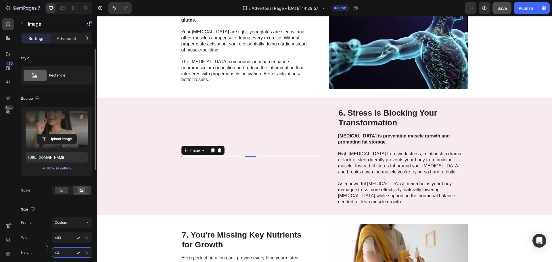
type input "430"
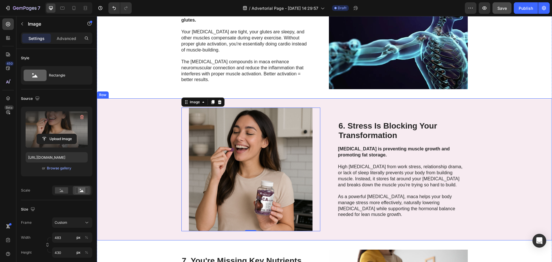
click at [166, 217] on div "Image 0 6. Stress Is Blocking Your Transformation Heading Chronic stress is pre…" at bounding box center [324, 169] width 455 height 142
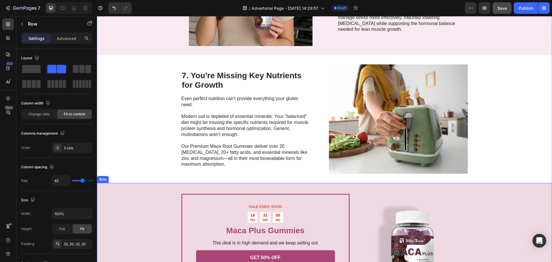
scroll to position [1121, 0]
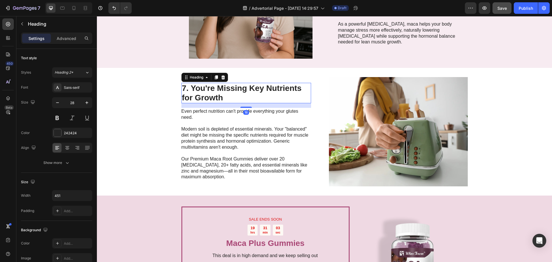
click at [237, 93] on h2 "7. You're Missing Key Nutrients for Growth" at bounding box center [246, 93] width 130 height 20
click at [256, 89] on h2 "7. You're Missing Key Nutrients for Growth" at bounding box center [246, 93] width 130 height 20
click at [256, 89] on p "7. You're Missing Key Nutrients for Growth" at bounding box center [246, 92] width 129 height 19
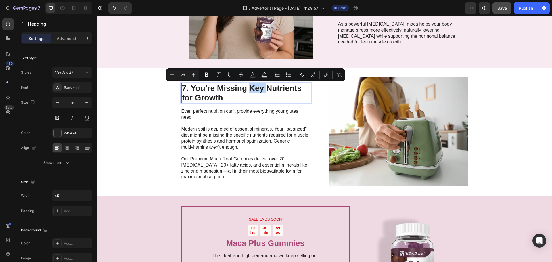
click at [244, 96] on p "7. You're Missing Key Nutrients for Growth" at bounding box center [246, 92] width 129 height 19
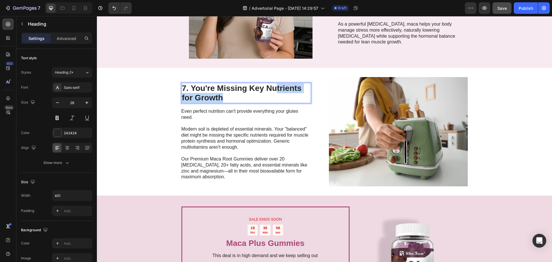
drag, startPoint x: 267, startPoint y: 91, endPoint x: 273, endPoint y: 85, distance: 8.9
click at [273, 85] on p "7. You're Missing Key Nutrients for Growth" at bounding box center [246, 92] width 129 height 19
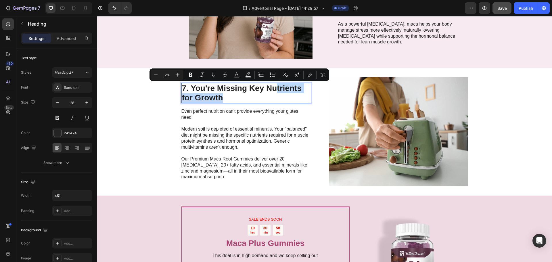
click at [272, 85] on p "7. You're Missing Key Nutrients for Growth" at bounding box center [246, 92] width 129 height 19
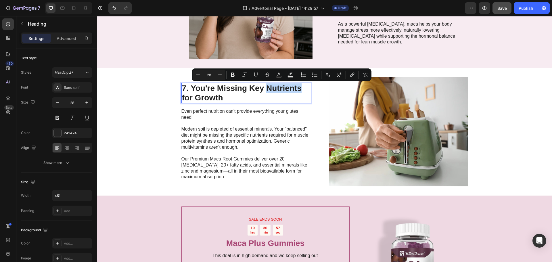
drag, startPoint x: 265, startPoint y: 87, endPoint x: 299, endPoint y: 87, distance: 33.6
click at [299, 87] on p "7. You're Missing Key Nutrients for Growth" at bounding box center [246, 92] width 129 height 19
copy p "Nutrients"
click at [209, 170] on p "Our Premium Maca Root Gummies deliver over 20 amino acids, 20+ fatty acids, and…" at bounding box center [245, 165] width 129 height 30
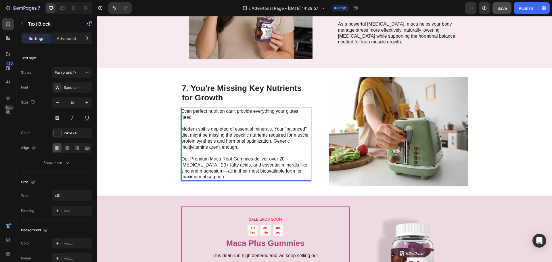
click at [203, 172] on p "Our Premium Maca Root Gummies deliver over 20 amino acids, 20+ fatty acids, and…" at bounding box center [245, 165] width 129 height 30
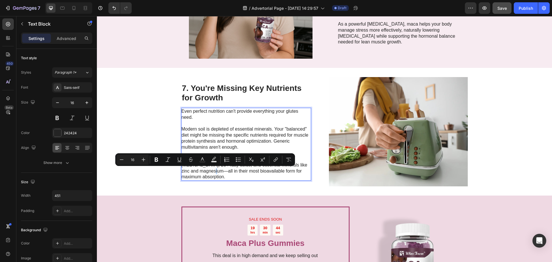
click at [204, 173] on p "Our Premium Maca Root Gummies deliver over 20 amino acids, 20+ fatty acids, and…" at bounding box center [245, 165] width 129 height 30
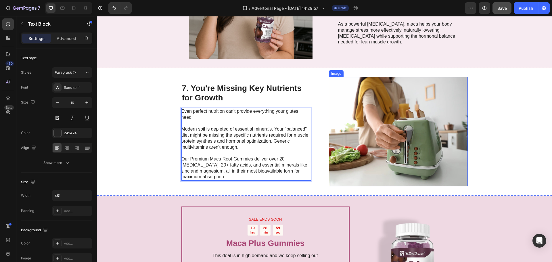
click at [383, 124] on img at bounding box center [398, 131] width 139 height 109
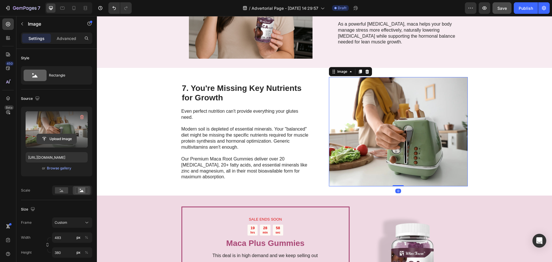
click at [54, 138] on input "file" at bounding box center [57, 139] width 40 height 10
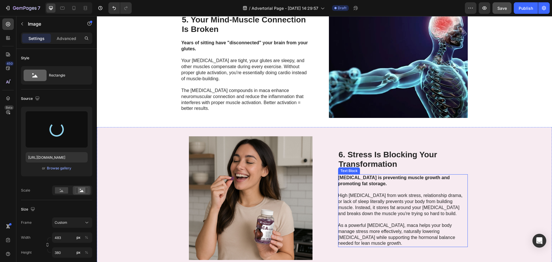
type input "https://cdn.shopify.com/s/files/1/0553/7041/6222/files/gempages_512722241113293…"
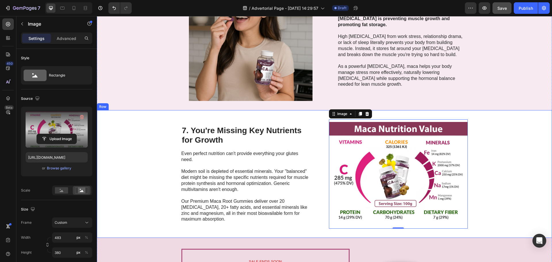
scroll to position [1064, 0]
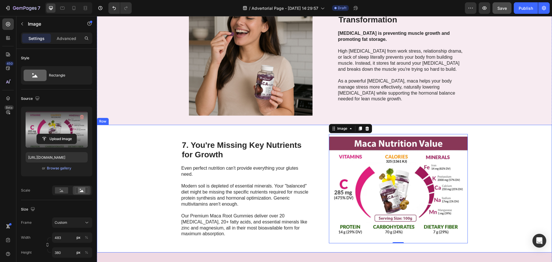
click at [513, 160] on div "7. You're Missing Key Nutrients for Growth Heading Even perfect nutrition can't…" at bounding box center [324, 189] width 455 height 128
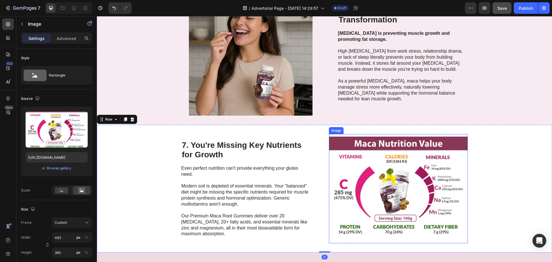
click at [444, 147] on img at bounding box center [398, 188] width 139 height 109
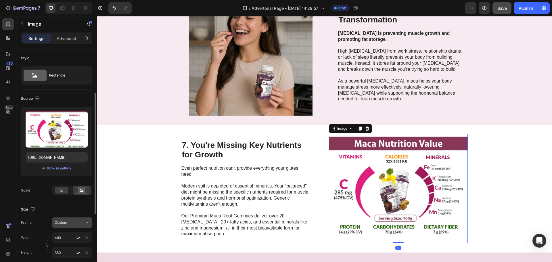
scroll to position [29, 0]
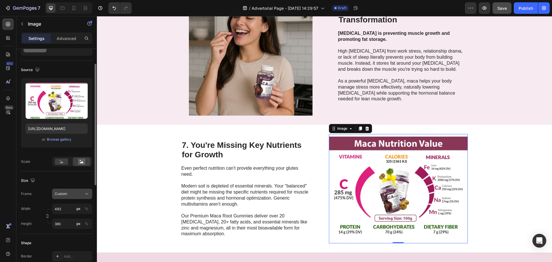
click at [78, 195] on div "Custom" at bounding box center [69, 193] width 28 height 5
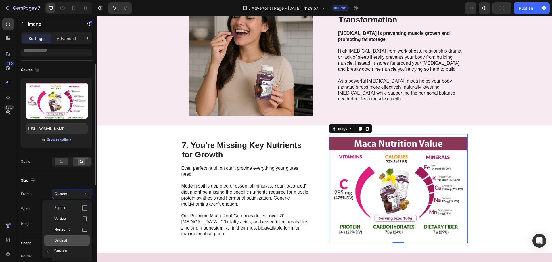
click at [71, 241] on div "Original" at bounding box center [70, 240] width 33 height 5
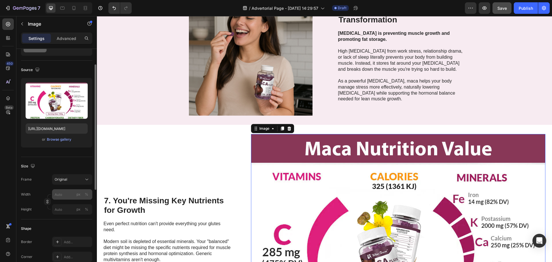
type input "483"
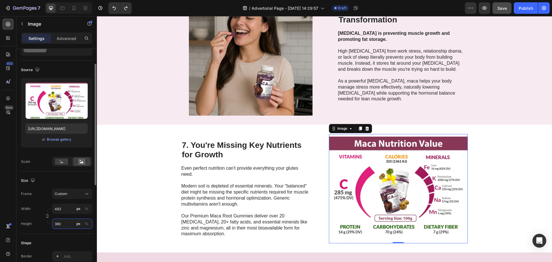
click at [62, 226] on input "380" at bounding box center [72, 223] width 40 height 10
click at [67, 239] on p "Full 100%" at bounding box center [70, 237] width 33 height 5
type input "100"
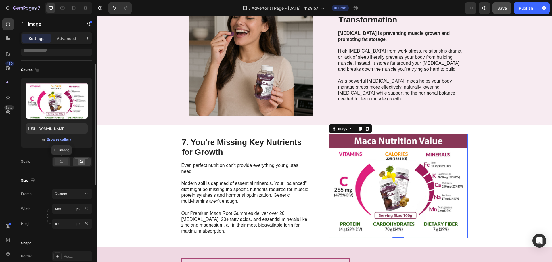
click at [58, 163] on rect at bounding box center [61, 161] width 13 height 6
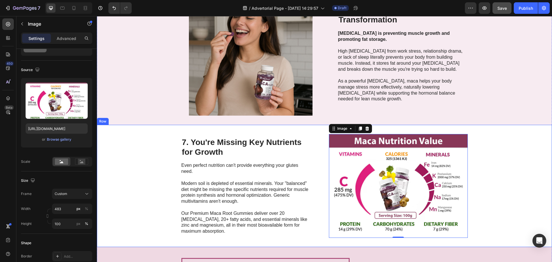
click at [140, 177] on div "7. You're Missing Key Nutrients for Growth Heading Even perfect nutrition can't…" at bounding box center [324, 186] width 455 height 122
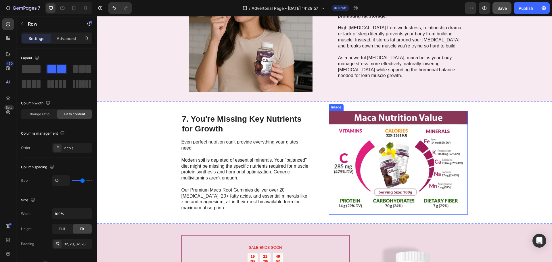
scroll to position [1260, 0]
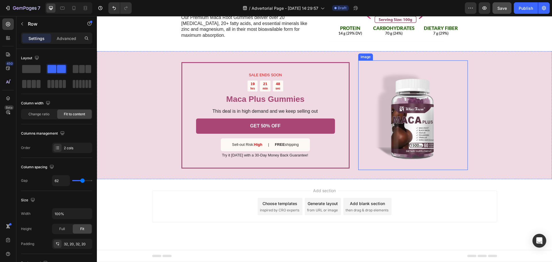
click at [400, 149] on img at bounding box center [413, 115] width 110 height 110
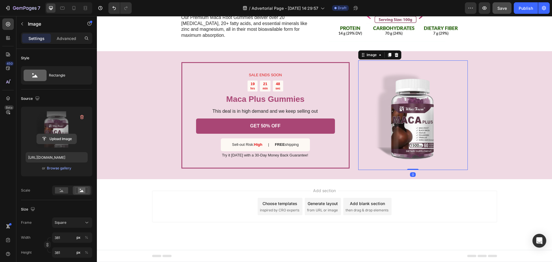
click at [58, 140] on input "file" at bounding box center [57, 139] width 40 height 10
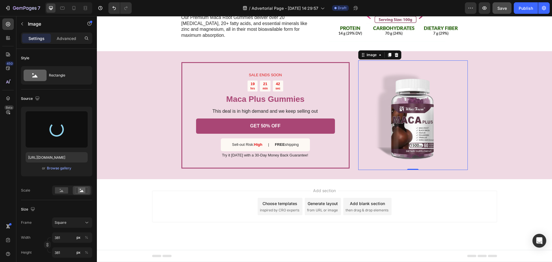
type input "https://cdn.shopify.com/s/files/1/0553/7041/6222/files/gempages_512722241113293…"
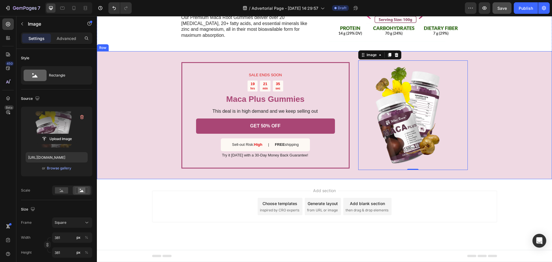
click at [120, 115] on div "SALE ENDS SOON Text Block 19 hrs 21 min 35 sec Countdown Timer Maca Plus Gummie…" at bounding box center [324, 115] width 455 height 128
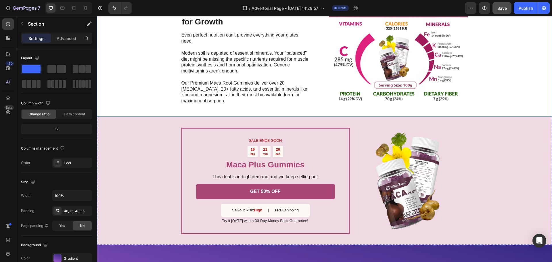
scroll to position [1321, 0]
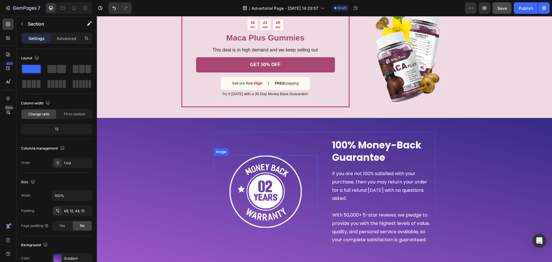
click at [290, 197] on img at bounding box center [265, 191] width 73 height 73
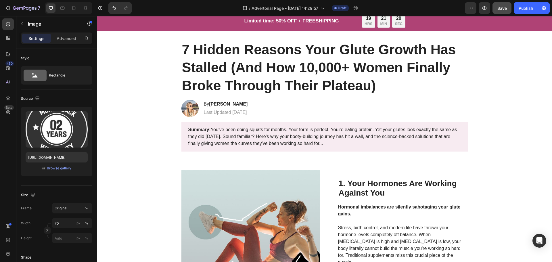
scroll to position [0, 0]
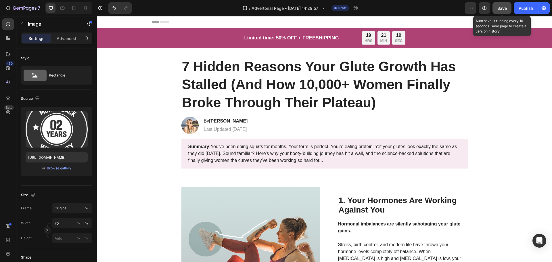
click at [506, 9] on span "Save" at bounding box center [501, 8] width 9 height 5
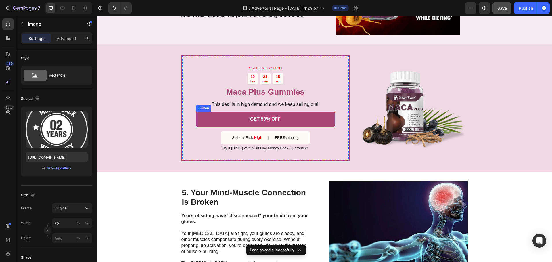
scroll to position [747, 0]
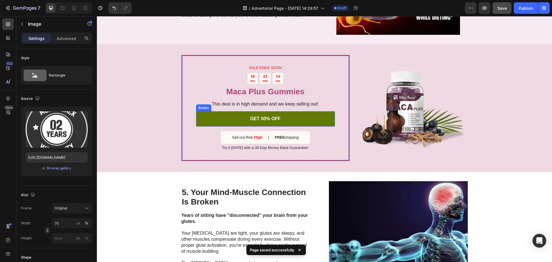
click at [309, 121] on link "GET 50% OFF" at bounding box center [265, 118] width 139 height 15
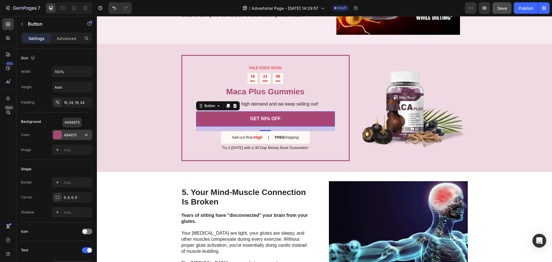
click at [72, 131] on div "A94675" at bounding box center [72, 135] width 40 height 10
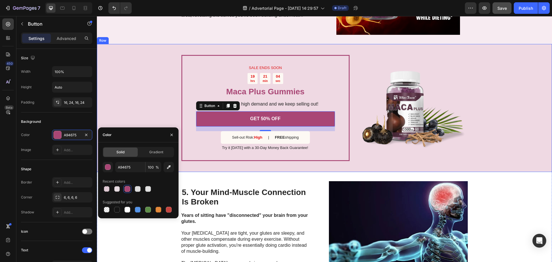
click at [133, 104] on div "SALE ENDS SOON Text Block 19 hrs 21 min 04 sec Countdown Timer Maca Plus Gummie…" at bounding box center [324, 108] width 455 height 128
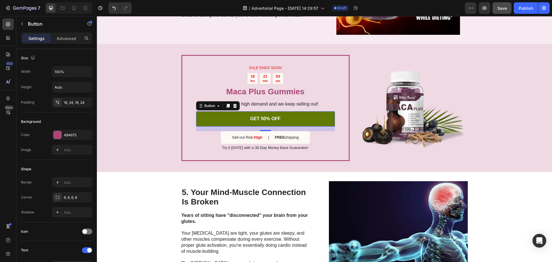
click at [206, 116] on link "GET 50% OFF" at bounding box center [265, 118] width 139 height 15
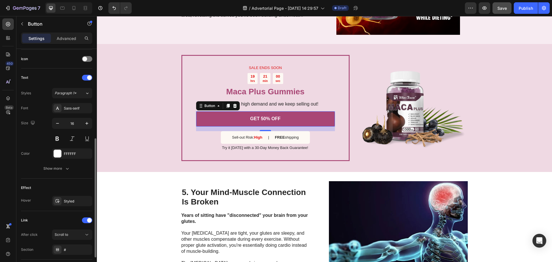
scroll to position [213, 0]
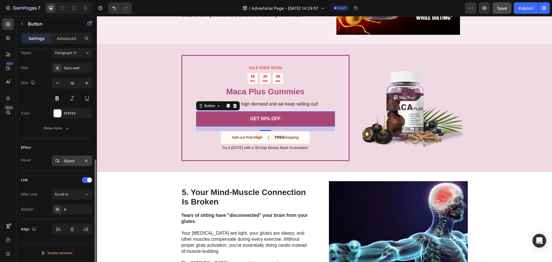
click at [78, 162] on div "Styled" at bounding box center [72, 160] width 17 height 5
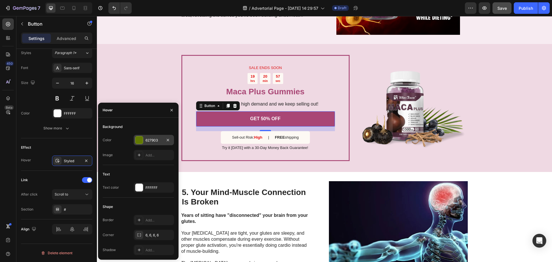
click at [139, 141] on div at bounding box center [138, 139] width 7 height 7
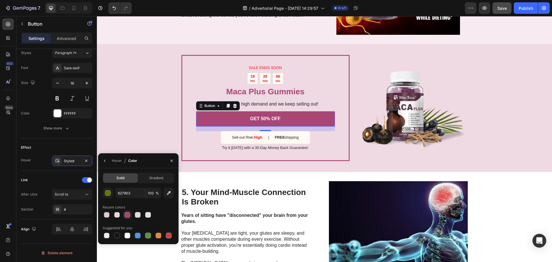
click at [129, 214] on div at bounding box center [127, 215] width 6 height 6
type input "A94675"
click at [152, 191] on input "100" at bounding box center [153, 193] width 16 height 10
type input "70"
click at [166, 121] on div "SALE ENDS SOON Text Block 19 hrs 20 min 48 sec Countdown Timer Maca Plus Gummie…" at bounding box center [324, 108] width 455 height 128
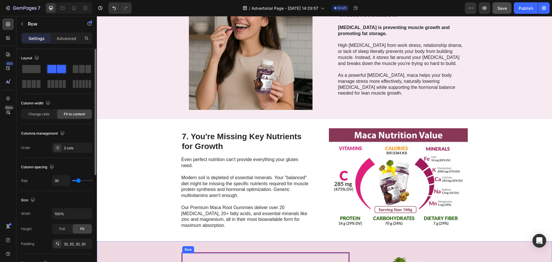
scroll to position [1207, 0]
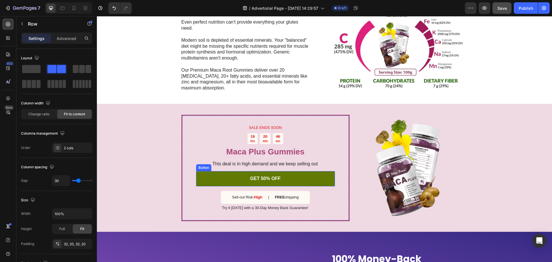
click at [205, 174] on link "GET 50% OFF" at bounding box center [265, 178] width 139 height 15
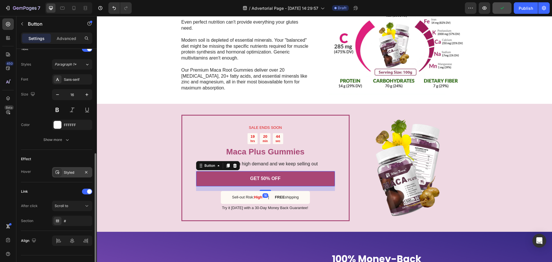
scroll to position [213, 0]
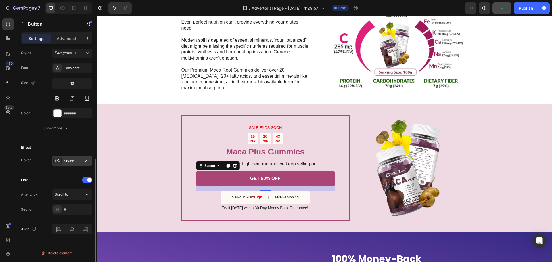
click at [79, 161] on div "Styled" at bounding box center [72, 160] width 17 height 5
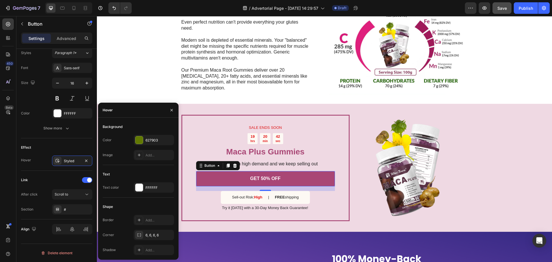
click at [133, 139] on div "Color 627903" at bounding box center [138, 140] width 71 height 10
click at [138, 140] on div at bounding box center [138, 139] width 7 height 7
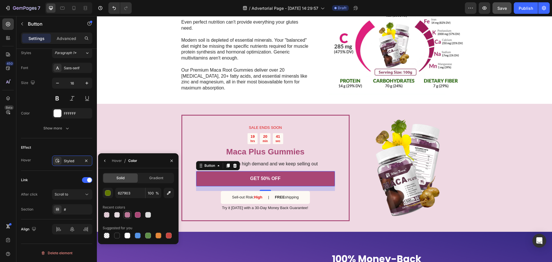
click at [129, 216] on div at bounding box center [127, 215] width 6 height 6
type input "A94675"
type input "70"
click at [133, 129] on div "SALE ENDS SOON Text Block 19 hrs 20 min 39 sec Countdown Timer Maca Plus Gummie…" at bounding box center [324, 168] width 455 height 128
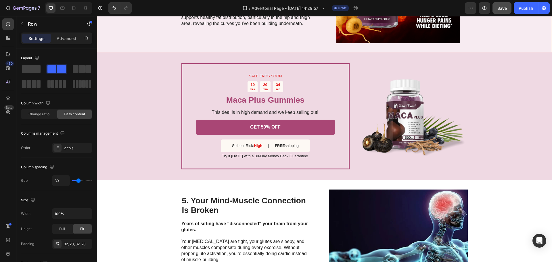
scroll to position [747, 0]
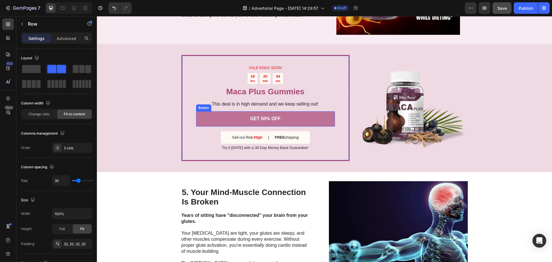
click at [212, 122] on link "GET 50% OFF" at bounding box center [265, 118] width 139 height 15
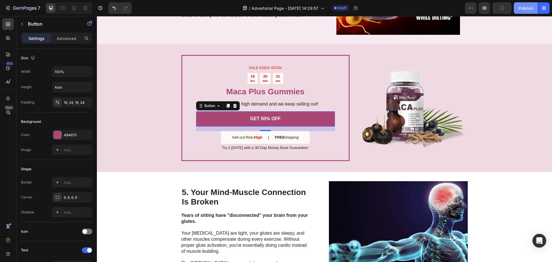
click at [519, 8] on div "Publish" at bounding box center [526, 8] width 14 height 6
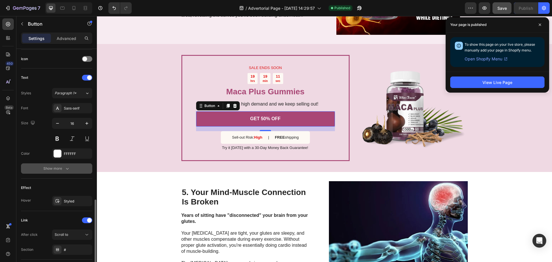
scroll to position [213, 0]
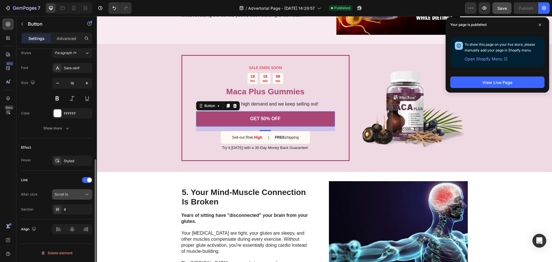
click at [83, 197] on div "Scroll to" at bounding box center [69, 194] width 29 height 5
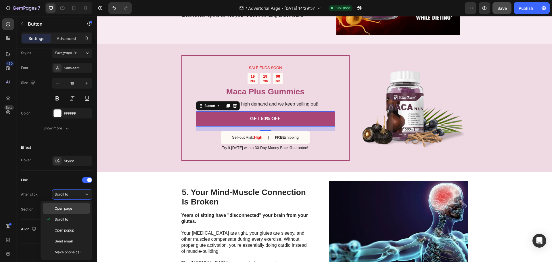
click at [83, 206] on div "Open page" at bounding box center [66, 208] width 47 height 11
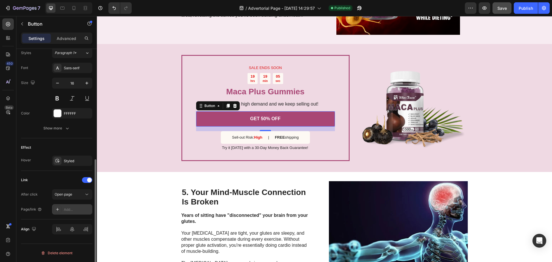
click at [82, 212] on div "Add..." at bounding box center [77, 209] width 27 height 5
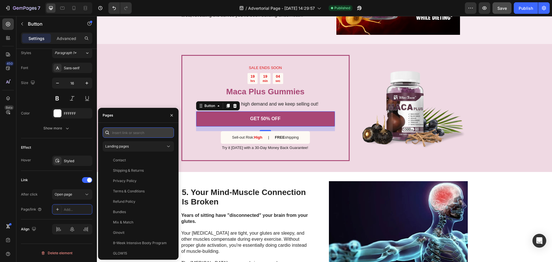
click at [132, 135] on input "text" at bounding box center [138, 132] width 71 height 10
paste input "https://chumgum.com/products/maca-plus-gummies-1500mg-dietary-supplement-for-bu…"
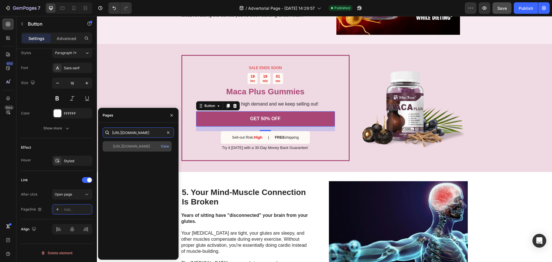
type input "https://chumgum.com/products/maca-plus-gummies-1500mg-dietary-supplement-for-bu…"
click at [137, 148] on div "https://chumgum.com/products/maca-plus-gummies-1500mg-dietary-supplement-for-bu…" at bounding box center [131, 146] width 37 height 5
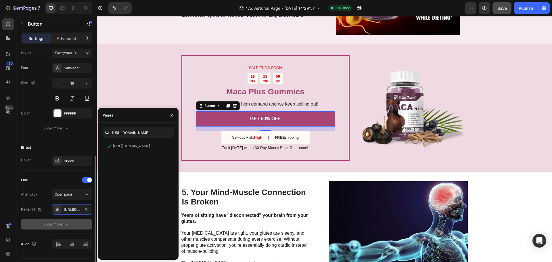
click at [81, 223] on button "Show more" at bounding box center [56, 224] width 71 height 10
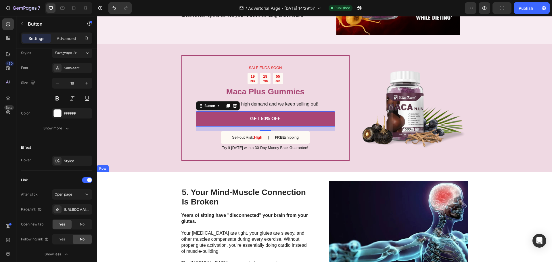
click at [134, 191] on div "5. Your Mind-Muscle Connection Is Broken Heading Years of sitting have "disconn…" at bounding box center [324, 236] width 455 height 128
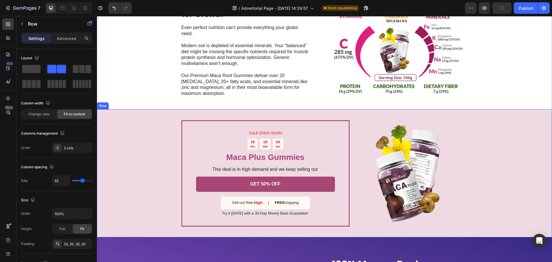
scroll to position [1265, 0]
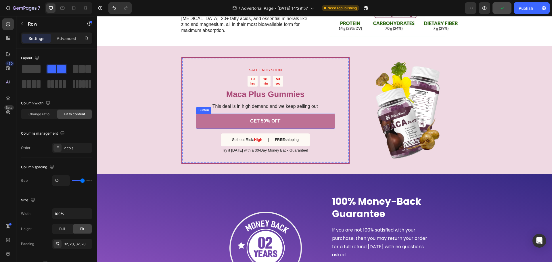
click at [208, 124] on link "GET 50% OFF" at bounding box center [265, 121] width 139 height 15
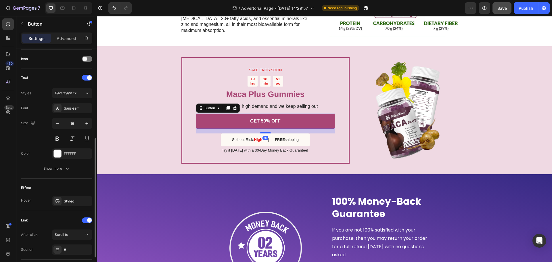
scroll to position [213, 0]
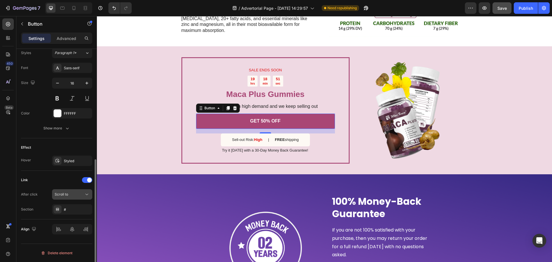
click at [74, 196] on div "Scroll to" at bounding box center [69, 194] width 29 height 5
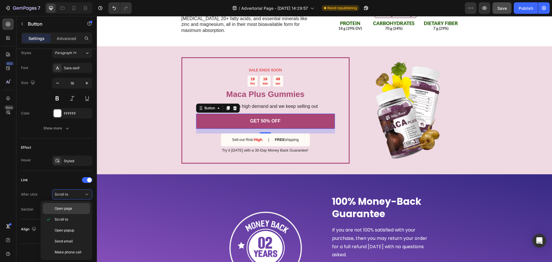
click at [74, 206] on p "Open page" at bounding box center [71, 208] width 33 height 5
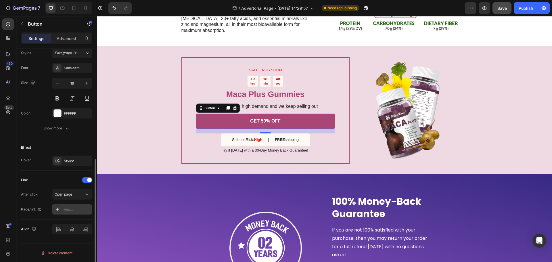
click at [74, 209] on div "Add..." at bounding box center [77, 209] width 27 height 5
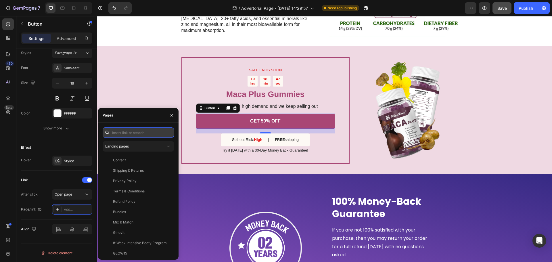
click at [129, 133] on input "text" at bounding box center [138, 132] width 71 height 10
paste input "https://chumgum.com/products/maca-plus-gummies-1500mg-dietary-supplement-for-bu…"
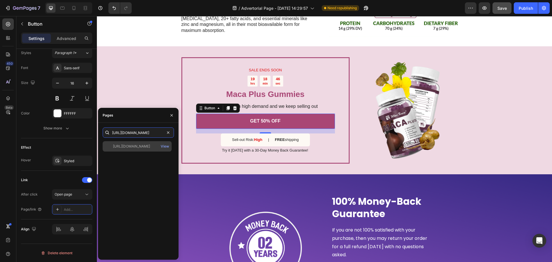
type input "https://chumgum.com/products/maca-plus-gummies-1500mg-dietary-supplement-for-bu…"
click at [132, 150] on div "https://chumgum.com/products/maca-plus-gummies-1500mg-dietary-supplement-for-bu…" at bounding box center [137, 146] width 69 height 10
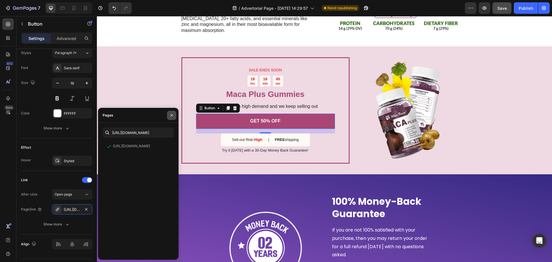
click at [174, 115] on button "button" at bounding box center [171, 115] width 9 height 9
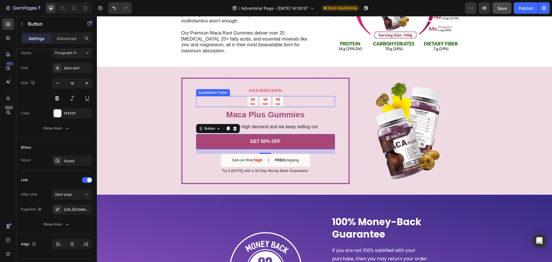
scroll to position [1235, 0]
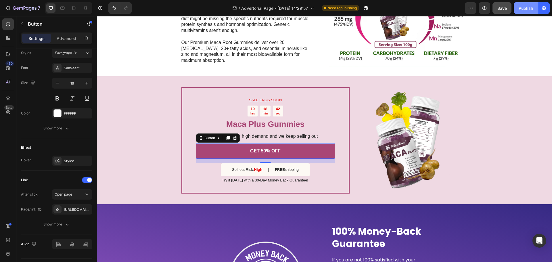
click at [528, 8] on div "Publish" at bounding box center [526, 8] width 14 height 6
click at [75, 7] on icon at bounding box center [74, 8] width 6 height 6
type input "14"
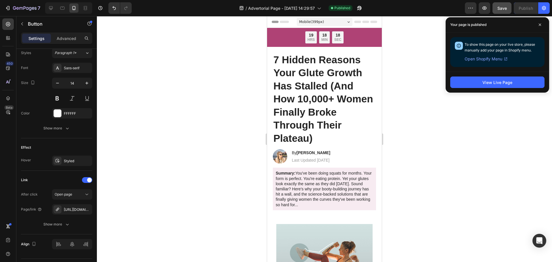
click at [302, 88] on h1 "7 Hidden Reasons Your Glute Growth Has Stalled (And How 10,000+ Women Finally B…" at bounding box center [324, 99] width 103 height 93
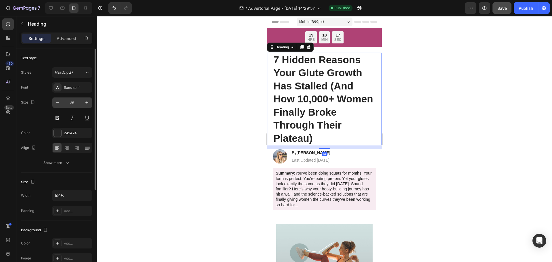
click at [75, 103] on input "35" at bounding box center [72, 102] width 19 height 10
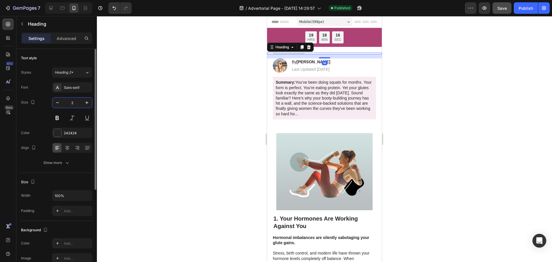
type input "28"
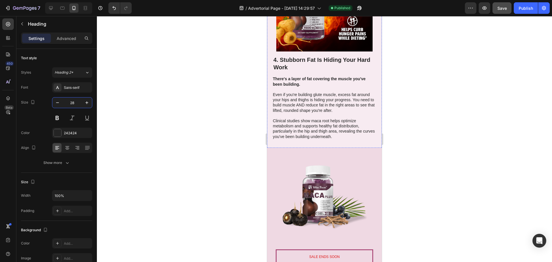
scroll to position [920, 0]
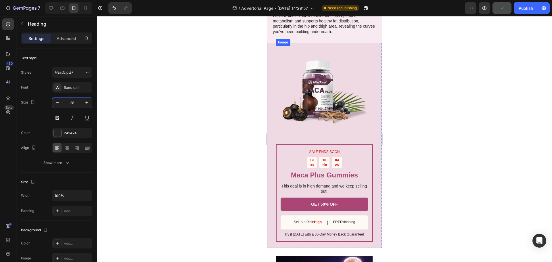
click at [342, 125] on img at bounding box center [324, 91] width 91 height 91
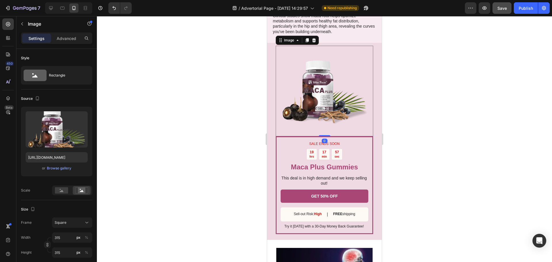
drag, startPoint x: 323, startPoint y: 143, endPoint x: 324, endPoint y: 132, distance: 11.2
click at [324, 132] on div "Image 0" at bounding box center [324, 91] width 97 height 91
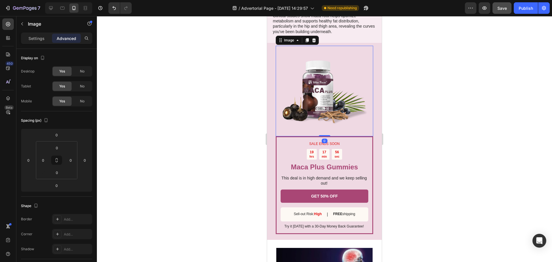
click at [463, 128] on div at bounding box center [324, 139] width 455 height 246
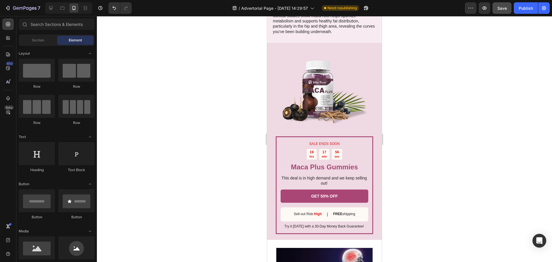
click at [321, 79] on img at bounding box center [324, 91] width 91 height 91
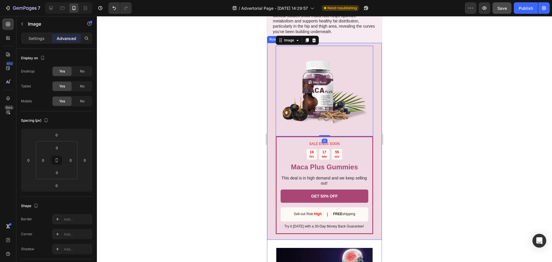
click at [330, 43] on div "SALE ENDS SOON Text Block 19 hrs 17 min 55 sec Countdown Timer Maca Plus Gummie…" at bounding box center [324, 141] width 115 height 197
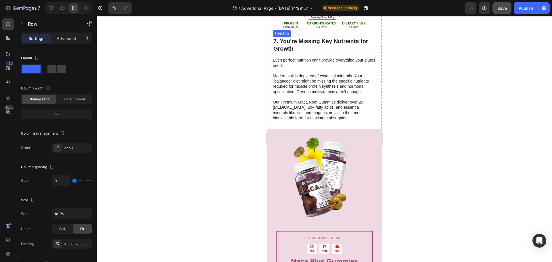
scroll to position [1610, 0]
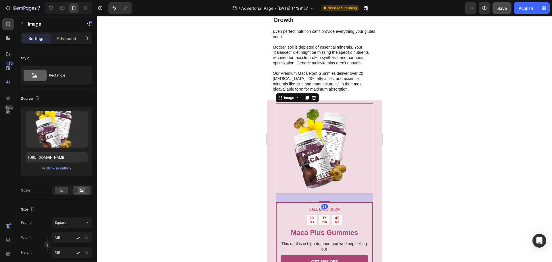
click at [318, 159] on img at bounding box center [324, 148] width 91 height 91
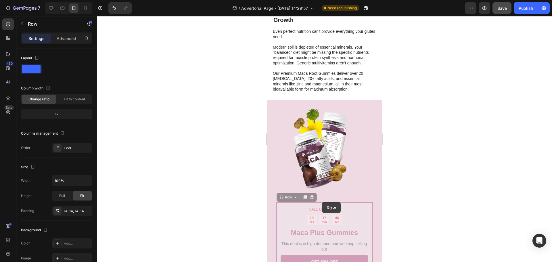
drag, startPoint x: 322, startPoint y: 202, endPoint x: 322, endPoint y: 196, distance: 5.7
click at [322, 196] on div "SALE ENDS SOON Text Block 19 hrs 17 min 46 sec Countdown Timer Maca Plus Gummie…" at bounding box center [324, 202] width 115 height 205
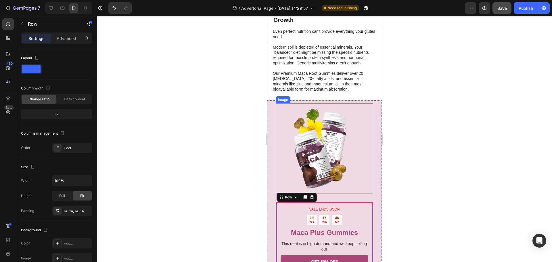
click at [323, 179] on img at bounding box center [324, 148] width 91 height 91
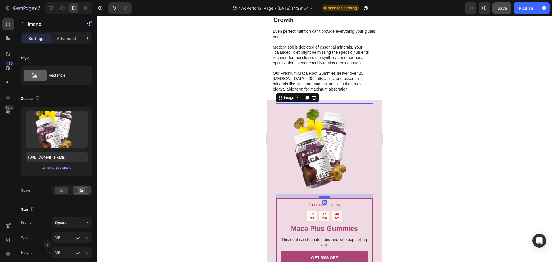
drag, startPoint x: 323, startPoint y: 200, endPoint x: 323, endPoint y: 196, distance: 4.0
click at [323, 196] on div at bounding box center [324, 197] width 11 height 2
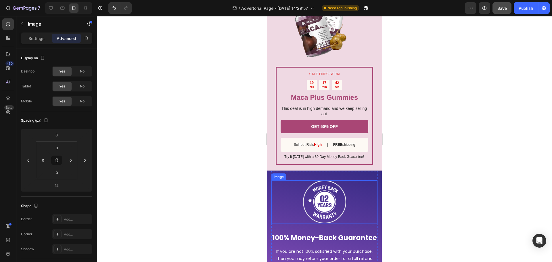
scroll to position [1738, 0]
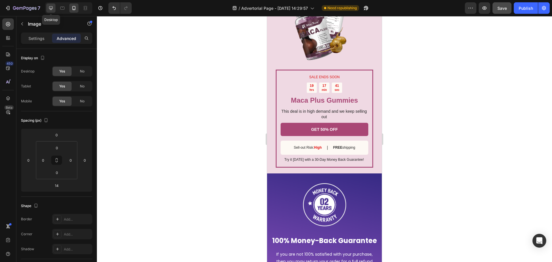
click at [52, 7] on icon at bounding box center [51, 8] width 6 height 6
type input "0"
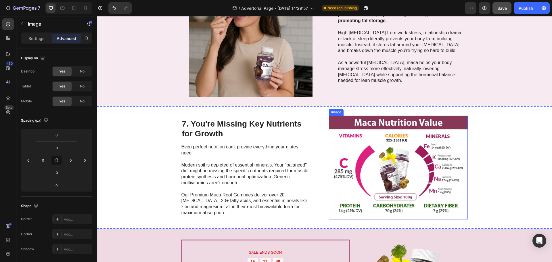
scroll to position [1226, 0]
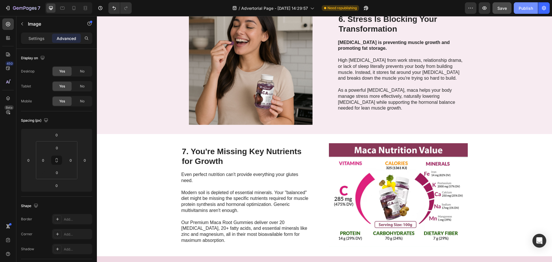
click at [530, 12] on button "Publish" at bounding box center [526, 7] width 24 height 11
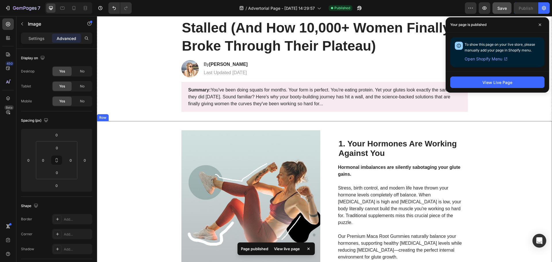
scroll to position [48, 0]
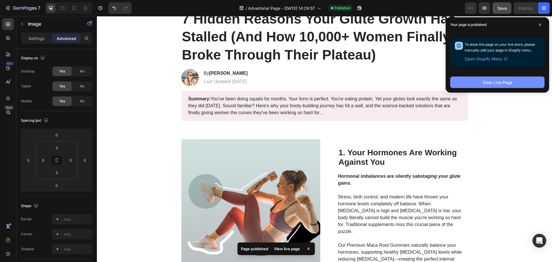
click at [518, 80] on button "View Live Page" at bounding box center [497, 81] width 94 height 11
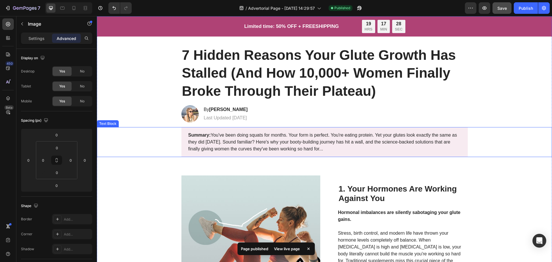
scroll to position [0, 0]
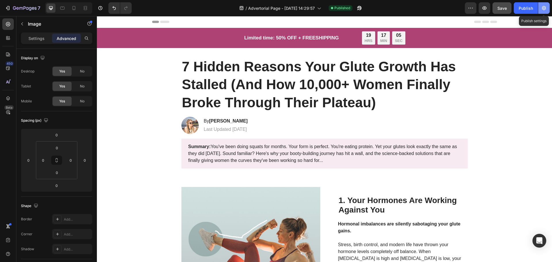
click at [541, 6] on icon "button" at bounding box center [544, 8] width 6 height 6
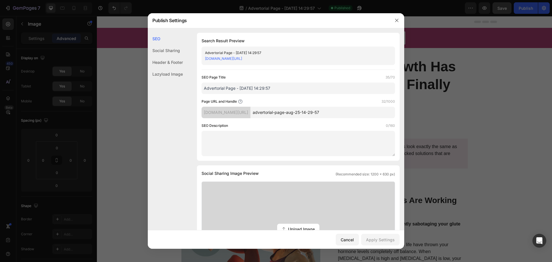
click at [310, 116] on input "advertorial-page-aug-25-14-29-57" at bounding box center [322, 112] width 145 height 11
click at [396, 23] on icon "button" at bounding box center [396, 20] width 5 height 5
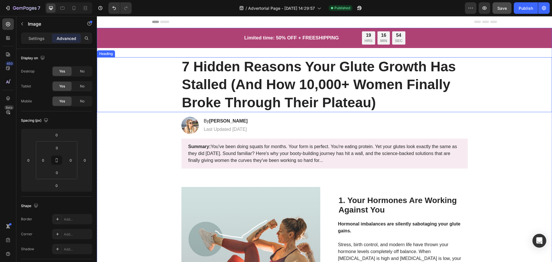
click at [301, 72] on h1 "7 Hidden Reasons Your Glute Growth Has Stalled (And How 10,000+ Women Finally B…" at bounding box center [324, 84] width 286 height 55
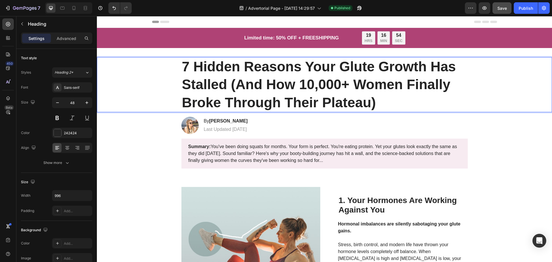
click at [297, 66] on p "7 Hidden Reasons Your Glute Growth Has Stalled (And How 10,000+ Women Finally B…" at bounding box center [324, 85] width 285 height 54
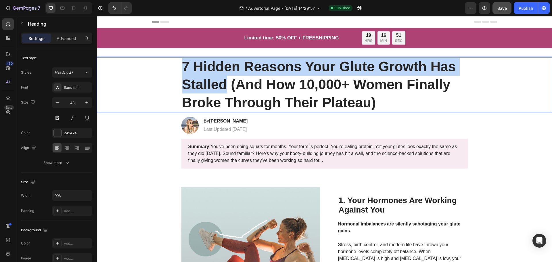
drag, startPoint x: 179, startPoint y: 66, endPoint x: 223, endPoint y: 88, distance: 48.5
click at [223, 88] on h1 "7 Hidden Reasons Your Glute Growth Has Stalled (And How 10,000+ Women Finally B…" at bounding box center [324, 84] width 286 height 55
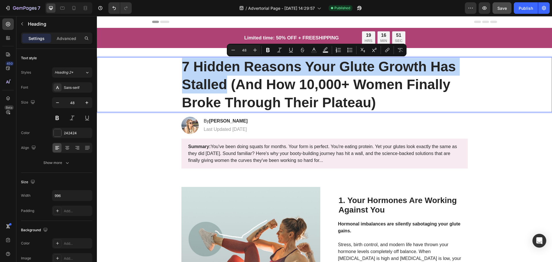
copy p "7 Hidden Reasons Your Glute Growth Has Stalled"
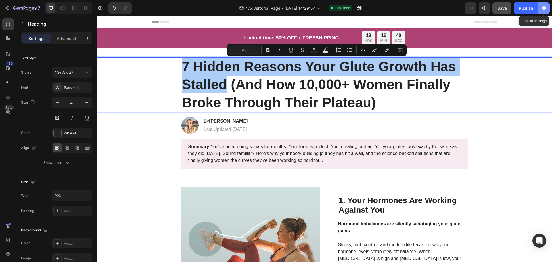
click at [543, 9] on icon "button" at bounding box center [544, 8] width 4 height 4
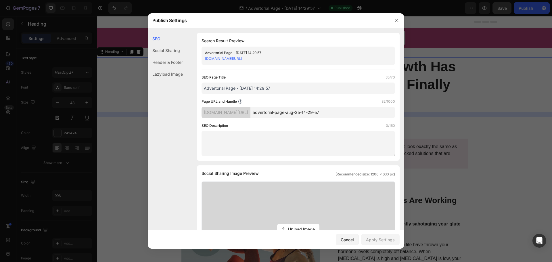
click at [296, 109] on input "advertorial-page-aug-25-14-29-57" at bounding box center [322, 112] width 145 height 11
paste input "7 Hidden Reasons Your Glute Growth Has Stalled"
type input "7-Hidden-Reasons-Your-Glute-Growth-Has-Stalled"
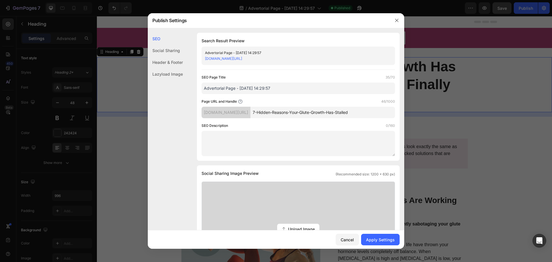
drag, startPoint x: 278, startPoint y: 89, endPoint x: 178, endPoint y: 89, distance: 100.0
click at [178, 89] on div "SEO Social Sharing Header & Footer Lazyload Image SEO Search Result Preview Adv…" at bounding box center [276, 256] width 256 height 447
paste input "7 Hidden Reasons Your Glute Growth Has Stalled"
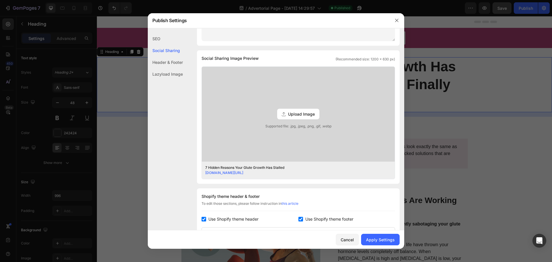
scroll to position [254, 0]
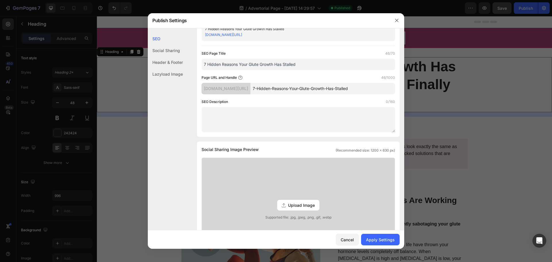
type input "7 Hidden Reasons Your Glute Growth Has Stalled"
click at [169, 56] on div "Social Sharing" at bounding box center [165, 62] width 35 height 12
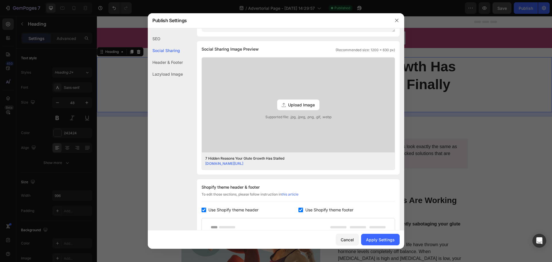
scroll to position [131, 0]
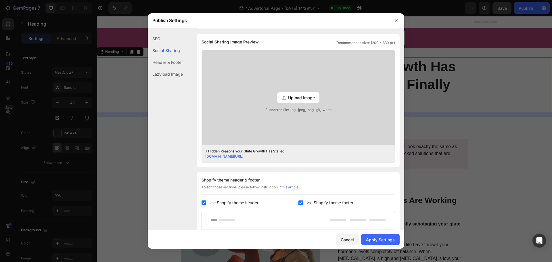
click at [230, 202] on span "Use Shopify theme header" at bounding box center [233, 202] width 50 height 7
checkbox input "false"
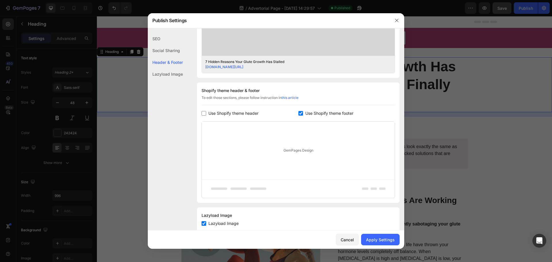
scroll to position [235, 0]
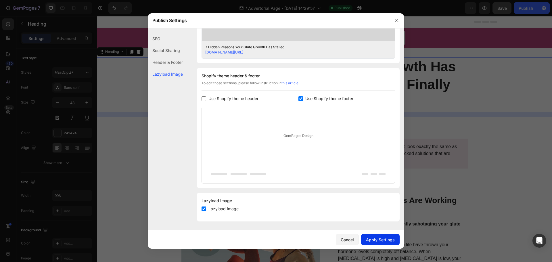
click at [388, 241] on div "Apply Settings" at bounding box center [380, 240] width 29 height 6
click at [394, 19] on button "button" at bounding box center [396, 20] width 9 height 9
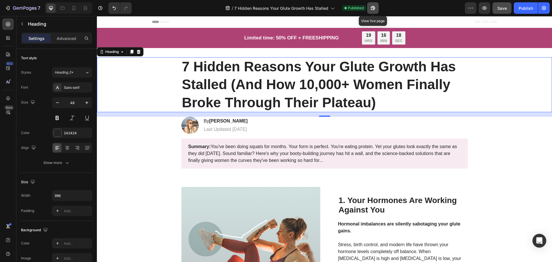
click at [377, 8] on button "button" at bounding box center [372, 7] width 11 height 11
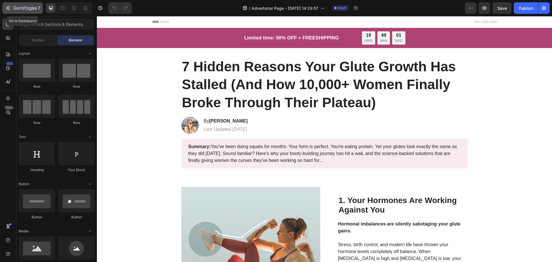
click at [11, 9] on div "7" at bounding box center [22, 8] width 35 height 7
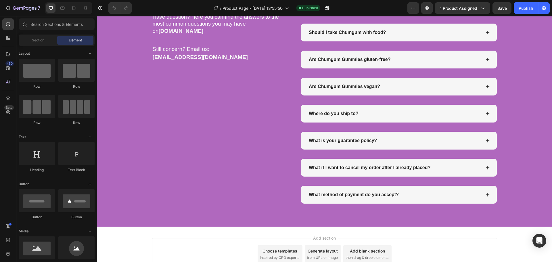
scroll to position [1731, 0]
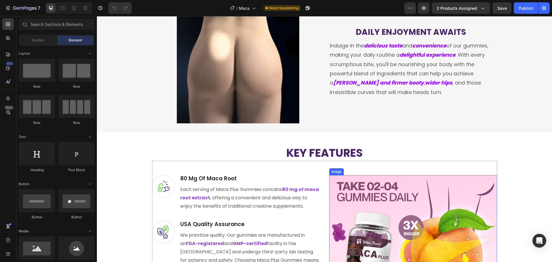
scroll to position [1067, 0]
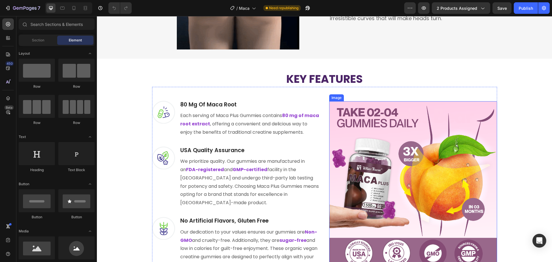
click at [389, 166] on img at bounding box center [413, 185] width 168 height 168
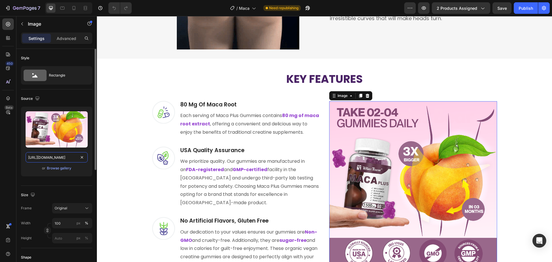
click at [67, 158] on input "[URL][DOMAIN_NAME]" at bounding box center [57, 157] width 62 height 10
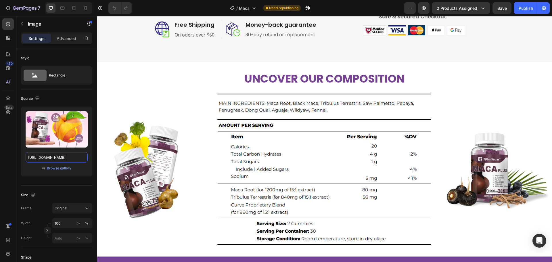
scroll to position [262, 0]
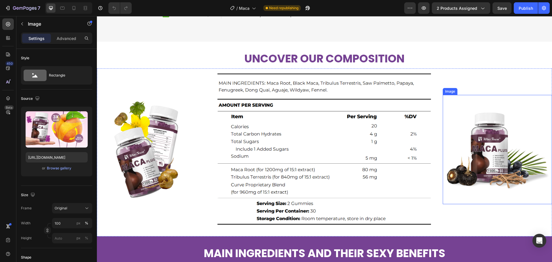
click at [508, 161] on img at bounding box center [497, 149] width 109 height 109
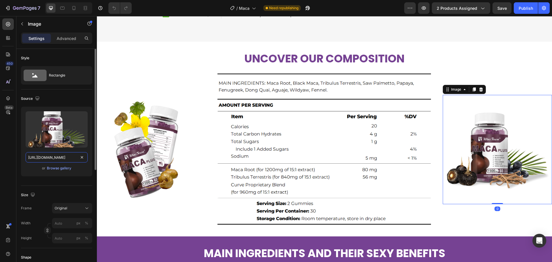
click at [67, 156] on input "https://cdn.shopify.com/s/files/1/0553/7041/6222/files/gempages_512722241113293…" at bounding box center [57, 157] width 62 height 10
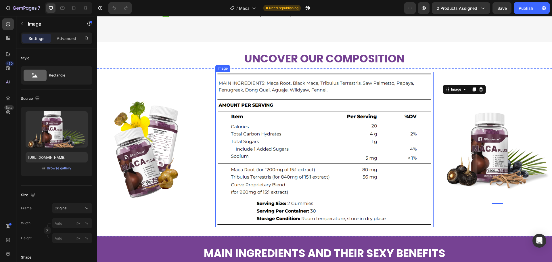
click at [363, 138] on img at bounding box center [324, 149] width 218 height 155
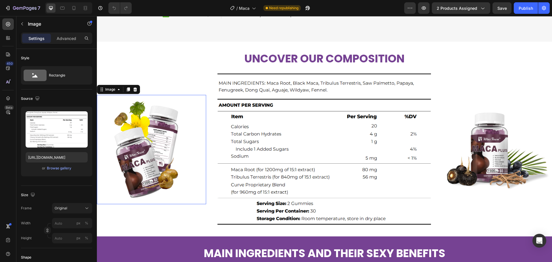
click at [130, 123] on img at bounding box center [151, 149] width 109 height 109
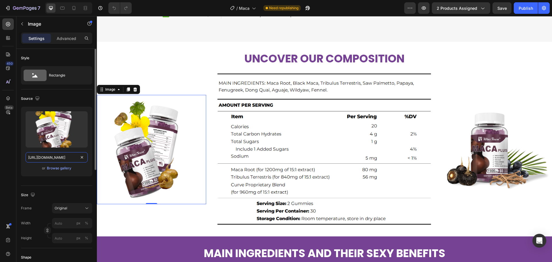
click at [54, 159] on input "https://cdn.shopify.com/s/files/1/0553/7041/6222/files/gempages_512722241113293…" at bounding box center [57, 157] width 62 height 10
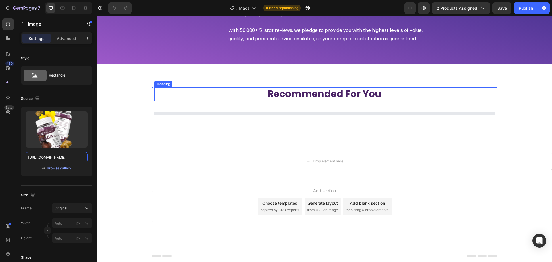
scroll to position [1462, 0]
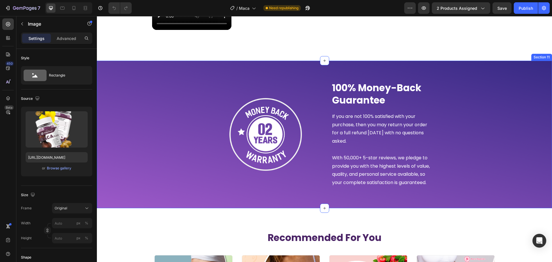
click at [132, 86] on div "Image 100% Money-Back Guarantee Heading If you are not 100% satisfied with your…" at bounding box center [324, 134] width 446 height 120
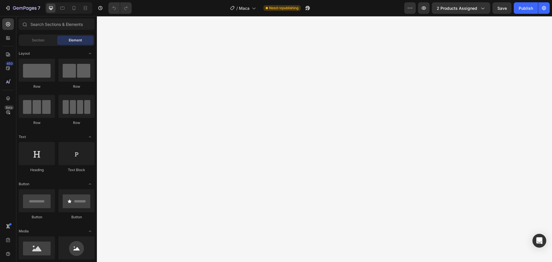
scroll to position [0, 0]
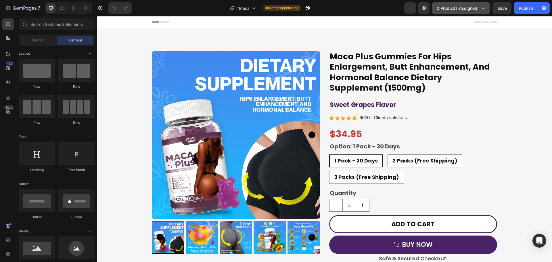
click at [463, 6] on span "2 products assigned" at bounding box center [457, 8] width 41 height 6
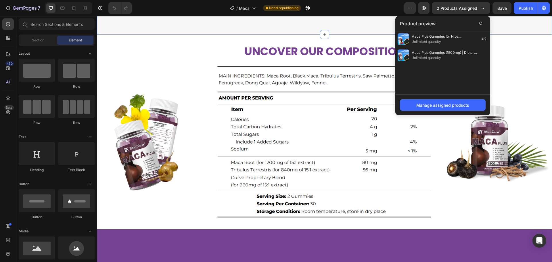
scroll to position [106, 0]
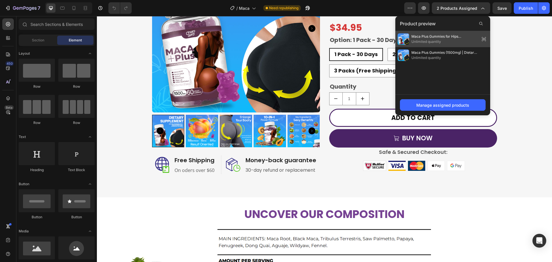
click at [485, 38] on icon at bounding box center [484, 39] width 4 height 2
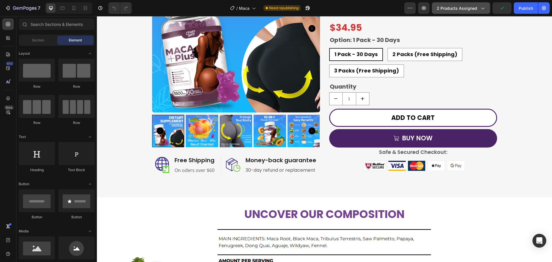
click at [482, 7] on icon "button" at bounding box center [483, 8] width 6 height 6
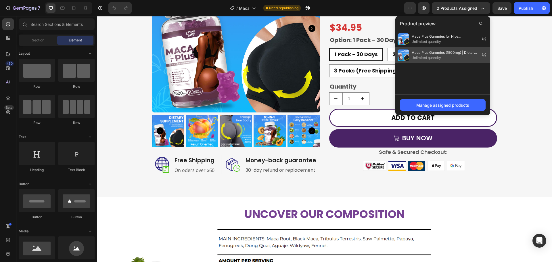
click at [484, 57] on icon at bounding box center [484, 55] width 8 height 8
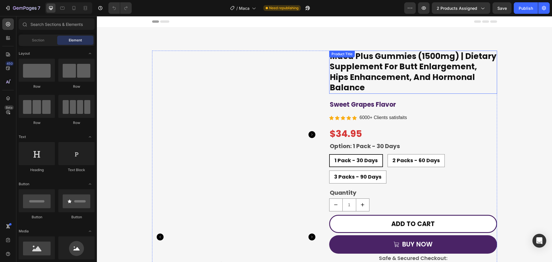
scroll to position [0, 0]
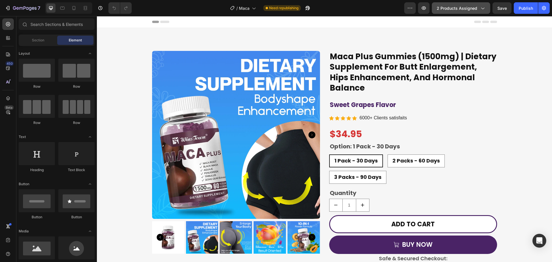
click at [480, 13] on button "2 products assigned" at bounding box center [461, 7] width 58 height 11
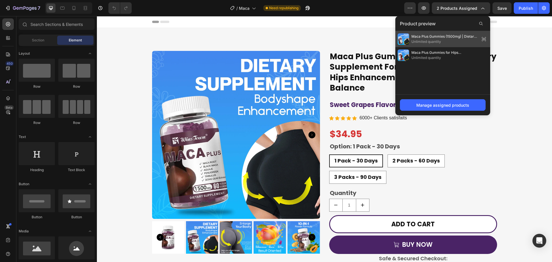
click at [465, 41] on span "Unlimited quantity" at bounding box center [444, 41] width 66 height 5
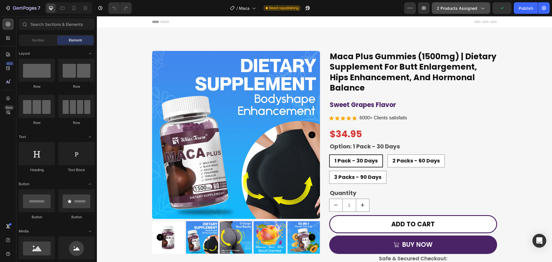
click at [483, 12] on button "2 products assigned" at bounding box center [461, 7] width 58 height 11
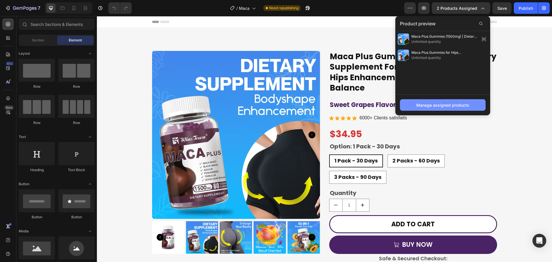
click at [465, 105] on div "Manage assigned products" at bounding box center [442, 105] width 53 height 6
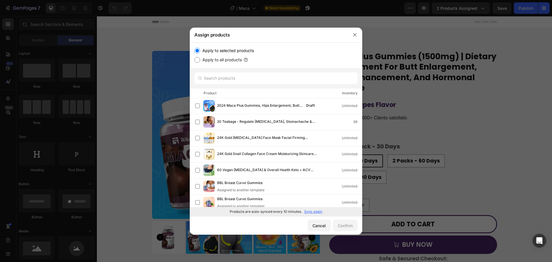
click at [278, 86] on div at bounding box center [276, 78] width 172 height 21
click at [274, 81] on input "text" at bounding box center [275, 77] width 163 height 11
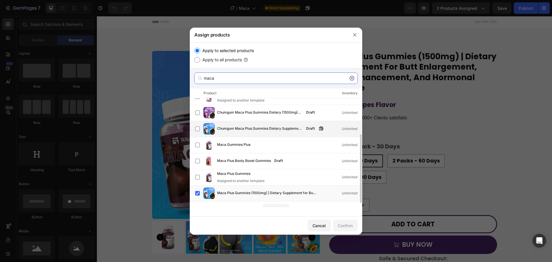
scroll to position [64, 0]
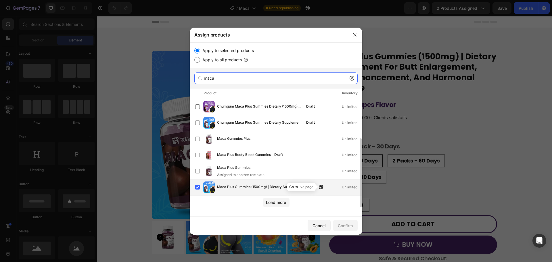
type input "maca"
click at [321, 187] on icon "button" at bounding box center [321, 187] width 5 height 5
click at [276, 203] on div "Load more" at bounding box center [276, 202] width 20 height 6
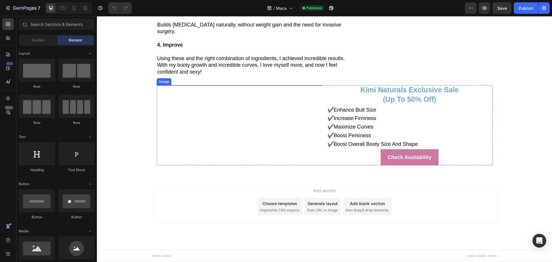
scroll to position [1640, 0]
